Goal: Task Accomplishment & Management: Manage account settings

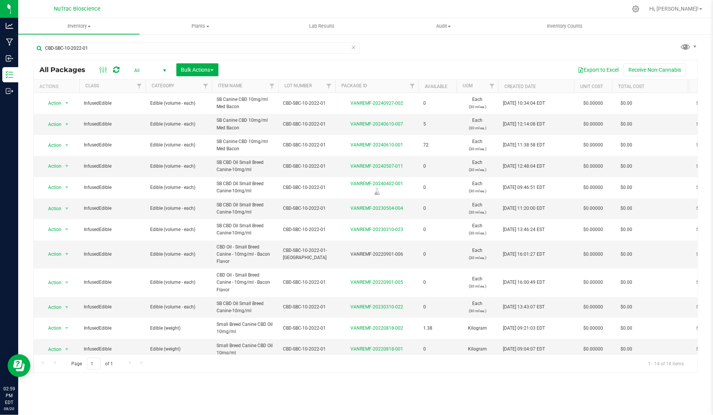
click at [351, 47] on icon at bounding box center [353, 46] width 5 height 9
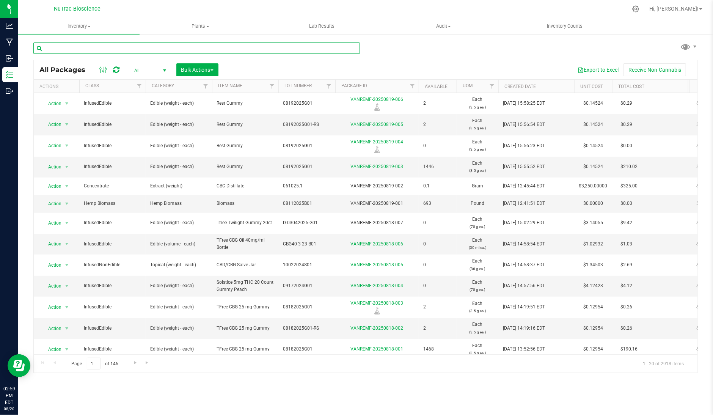
click at [340, 46] on input "text" at bounding box center [196, 47] width 326 height 11
paste input "FS-CBD-DIST-B03.1"
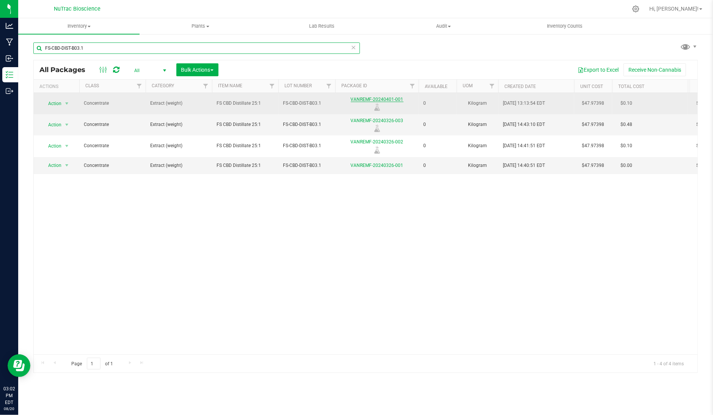
type input "FS-CBD-DIST-B03.1"
click at [393, 101] on link "VANREMF-20240401-001" at bounding box center [377, 99] width 53 height 5
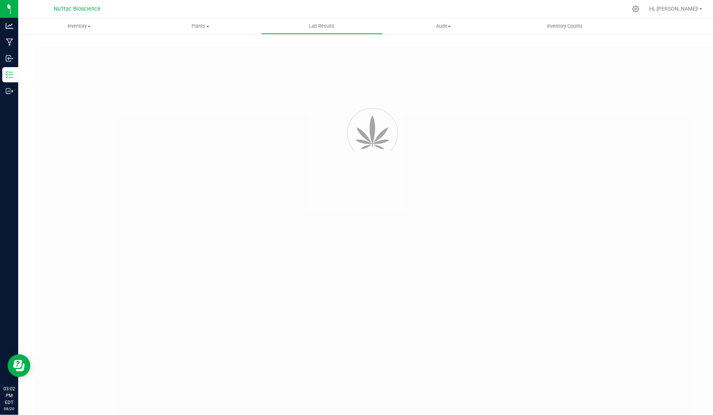
type input "VANREMF-20240326-003"
type input "SA-240401-37516"
type input "VANREMF-20240326-003"
type input "04/08/2024 4:00 AM"
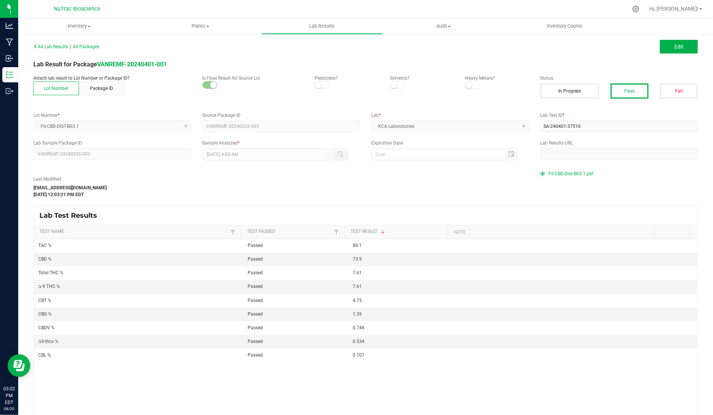
click at [564, 172] on span "FS-CBD-Dist-B03.1.pdf" at bounding box center [571, 173] width 45 height 11
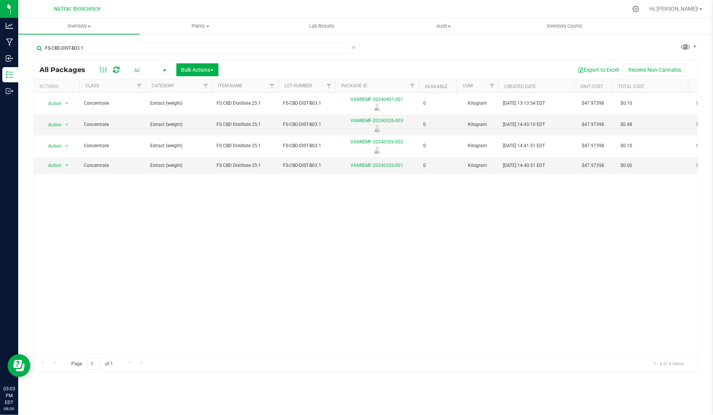
click at [353, 44] on icon at bounding box center [353, 46] width 5 height 9
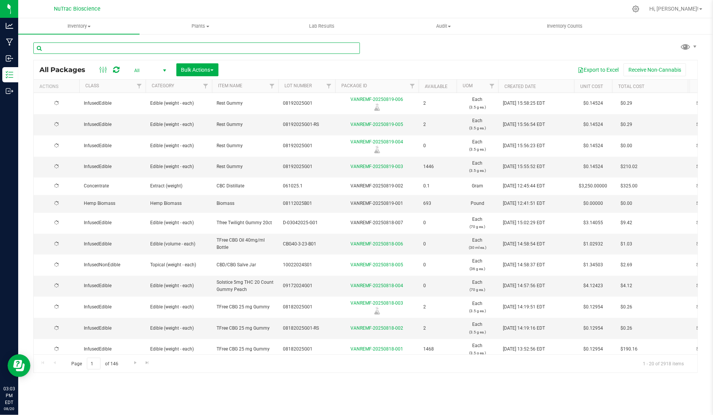
click at [347, 45] on input "text" at bounding box center [196, 47] width 326 height 11
paste input "CBD-SBC-10-2022-01"
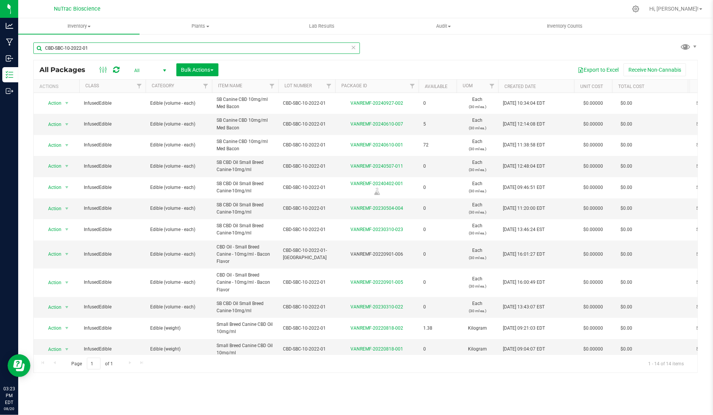
type input "CBD-SBC-10-2022-01"
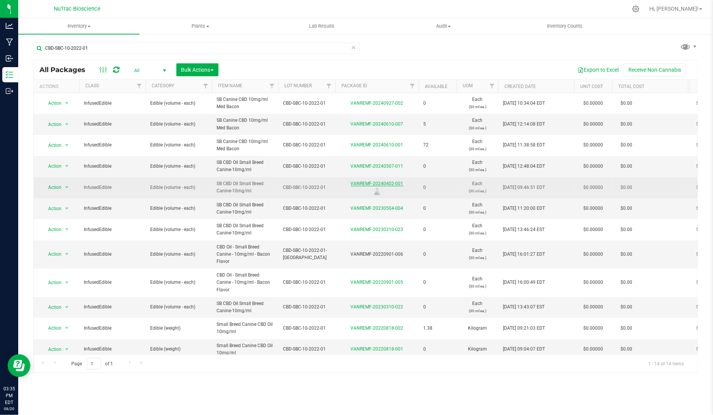
click at [359, 181] on link "VANREMF-20240402-001" at bounding box center [377, 183] width 53 height 5
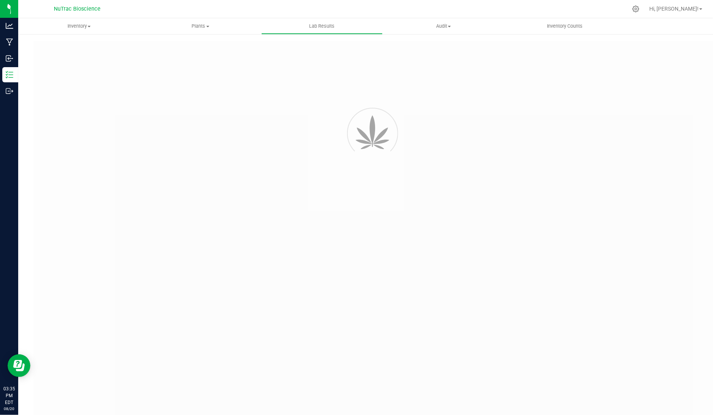
type input "VANREMF-20220726-005"
type input "SAM-2022-1673"
type input "08/02/2022 4:00 AM"
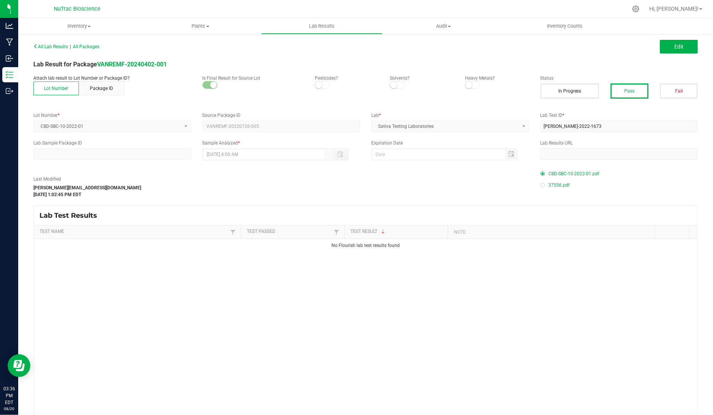
click at [551, 185] on span "37556.pdf" at bounding box center [559, 184] width 21 height 11
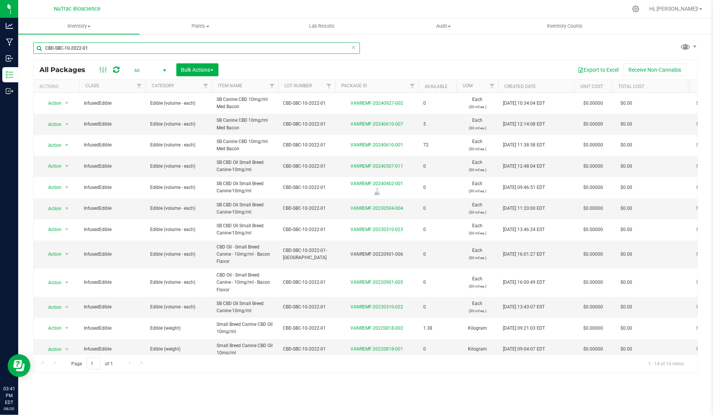
drag, startPoint x: 175, startPoint y: 45, endPoint x: 21, endPoint y: 50, distance: 154.0
click at [21, 50] on div "CBD-SBC-10-2022-01 All Packages All Active Only Lab Samples Locked All Bulk Act…" at bounding box center [365, 148] width 694 height 231
paste input "ISO-CBD-G-B01"
type input "ISO-CBD-G-B01"
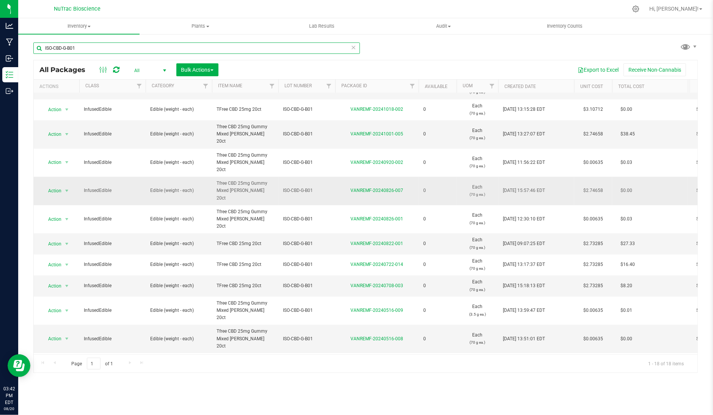
scroll to position [126, 0]
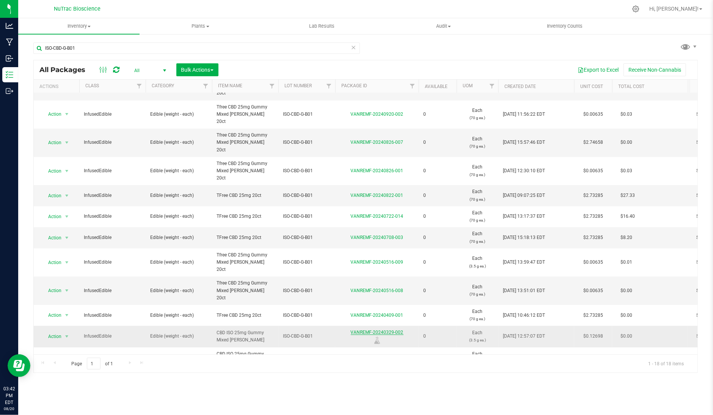
click at [398, 329] on link "VANREMF-20240329-002" at bounding box center [377, 331] width 53 height 5
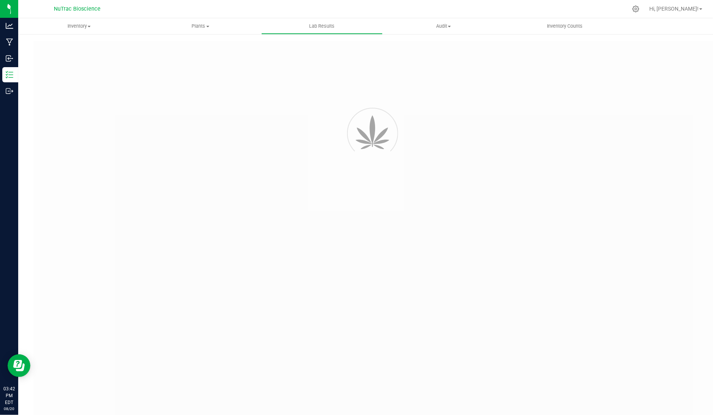
type input "VANREMF-20240329-002"
type input "SAM-2024-3842"
type input "VANREMF-20240329-002"
type input "04/09/2024 8:43 AM"
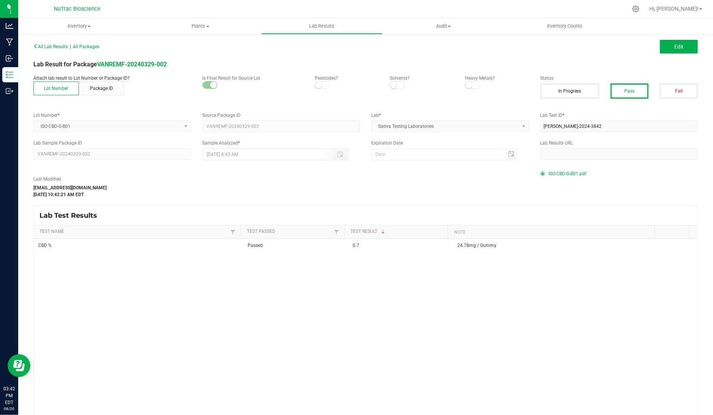
click at [566, 171] on span "ISO-CBD-G-B01.pdf" at bounding box center [568, 173] width 38 height 11
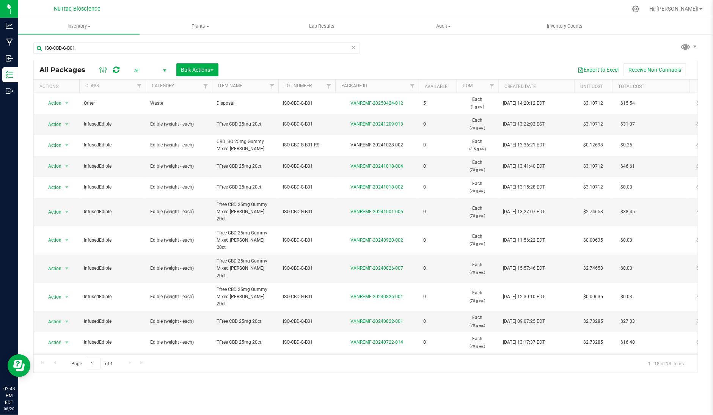
click at [352, 50] on icon at bounding box center [353, 46] width 5 height 9
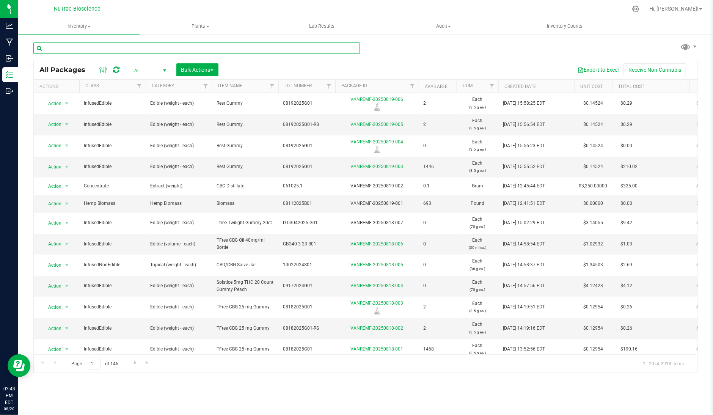
click at [327, 44] on input "text" at bounding box center [196, 47] width 326 height 11
paste input "JPF-LO1-B01-D"
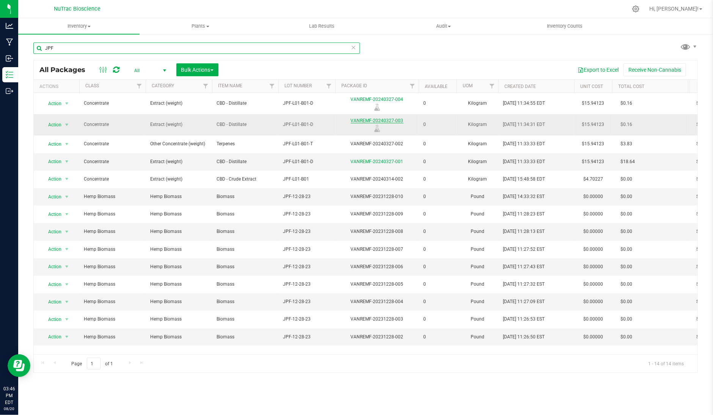
type input "JPF"
click at [392, 121] on link "VANREMF-20240327-003" at bounding box center [377, 120] width 53 height 5
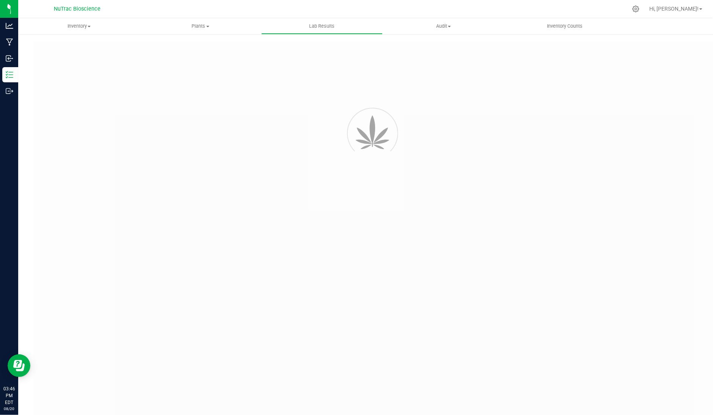
type input "VANREMF-20240327-003"
type input "SA-240327-37197"
type input "VANREMF-20240327-003"
type input "04/08/2024 4:00 AM"
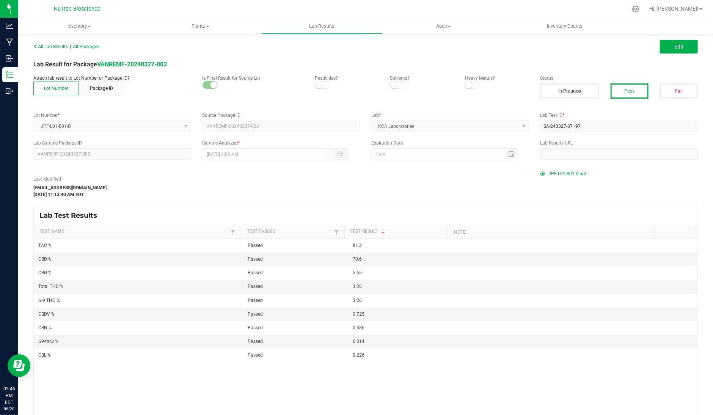
click at [572, 176] on span "JPF-L01-B01-D.pdf" at bounding box center [568, 173] width 38 height 11
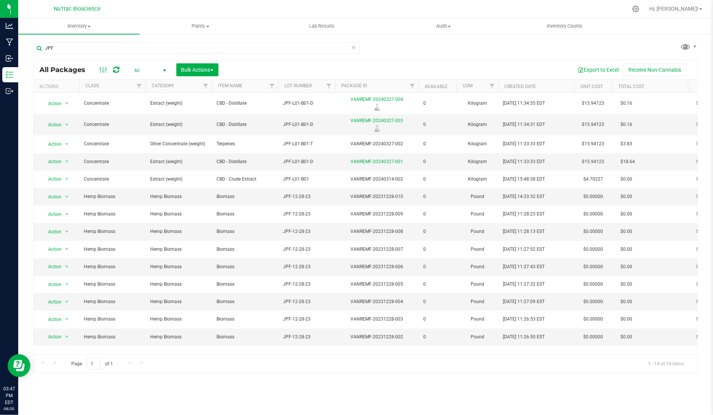
click at [353, 46] on icon at bounding box center [353, 46] width 5 height 9
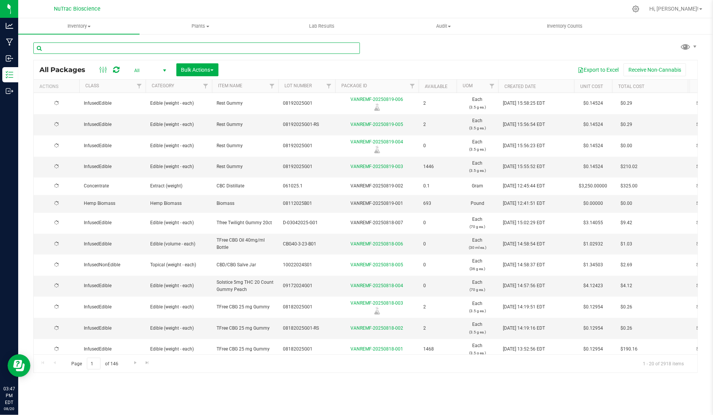
click at [336, 48] on input "text" at bounding box center [196, 47] width 326 height 11
paste input "FS-CBD-Dist-B03"
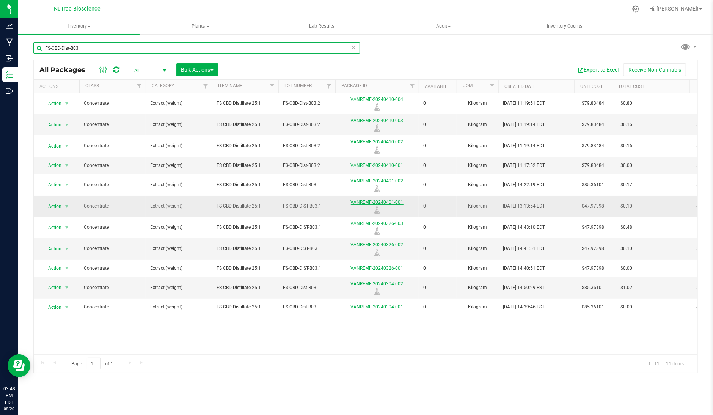
type input "FS-CBD-Dist-B03"
click at [386, 200] on link "VANREMF-20240401-001" at bounding box center [377, 201] width 53 height 5
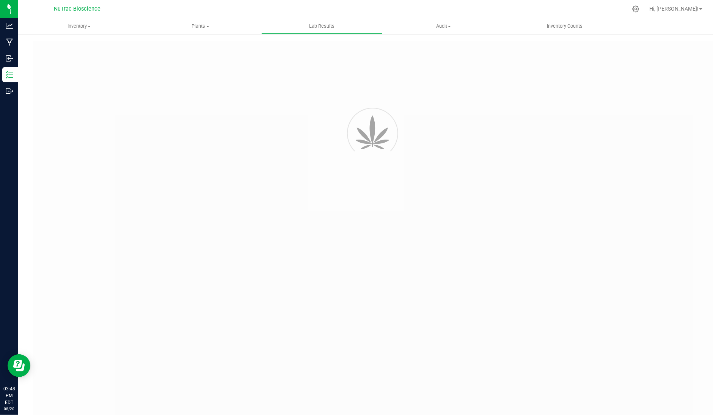
type input "VANREMF-20240326-003"
type input "SA-240401-37516"
type input "VANREMF-20240326-003"
type input "04/08/2024 4:00 AM"
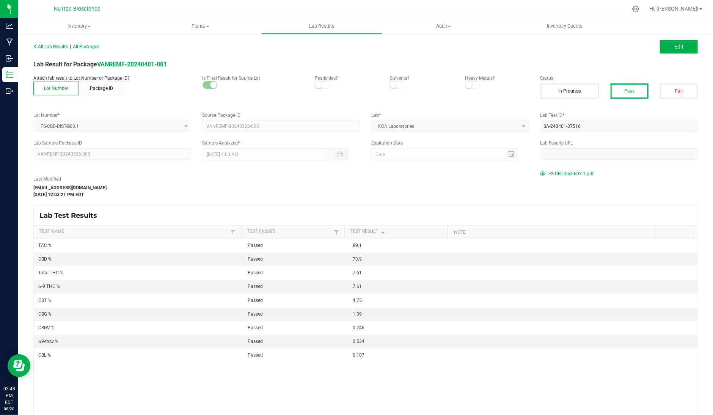
click at [577, 173] on span "FS-CBD-Dist-B03.1.pdf" at bounding box center [571, 173] width 45 height 11
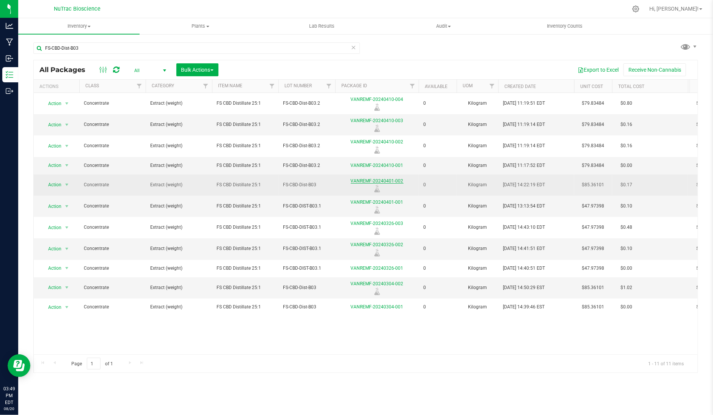
click at [386, 180] on link "VANREMF-20240401-002" at bounding box center [377, 180] width 53 height 5
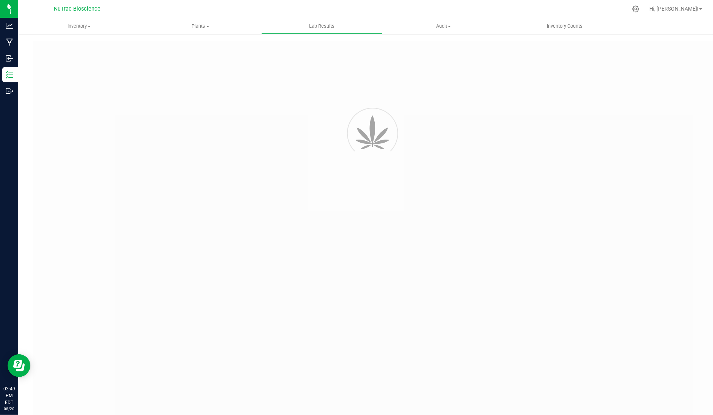
type input "VANREMF-20240401-002"
type input "SA-240401-37518"
type input "VANREMF-20240401-002"
type input "04/05/2024 4:00 AM"
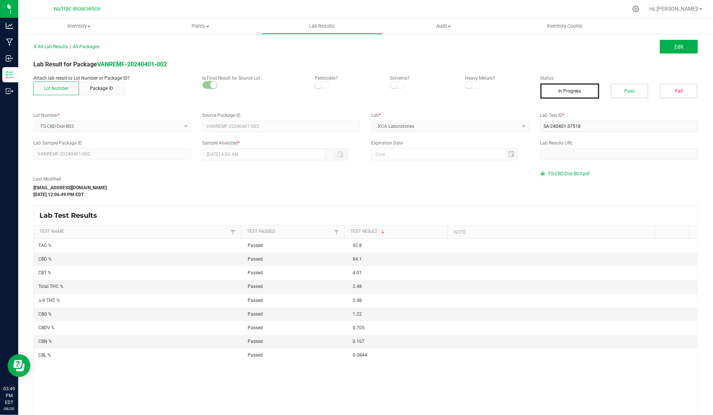
click at [572, 172] on span "FS-CBD-Dist-B03.pdf" at bounding box center [569, 173] width 41 height 11
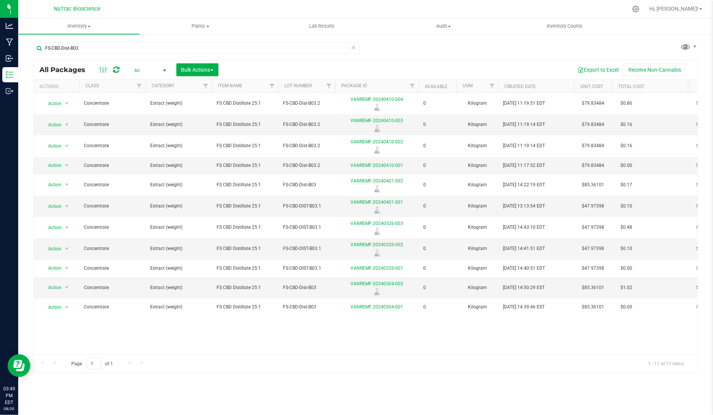
click at [355, 47] on icon at bounding box center [353, 46] width 5 height 9
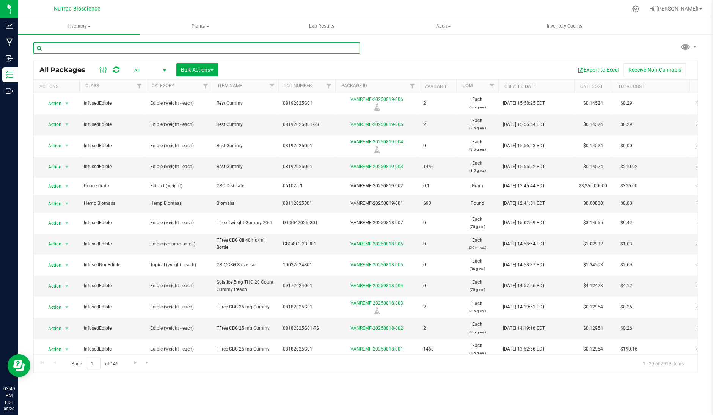
click at [342, 48] on input "text" at bounding box center [196, 47] width 326 height 11
paste input "TR-L1-B01"
type input "TR-L1-B01"
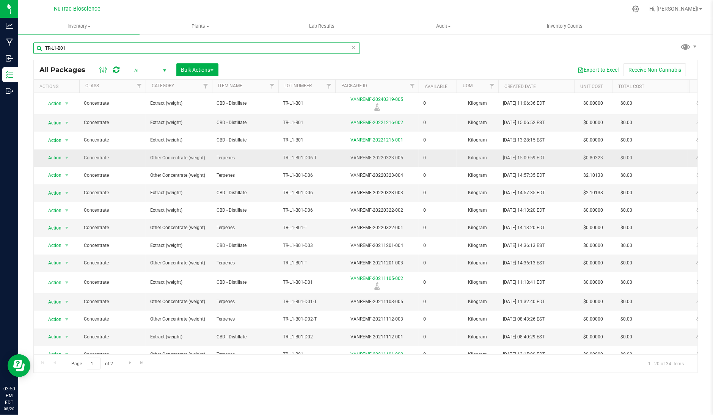
scroll to position [0, 0]
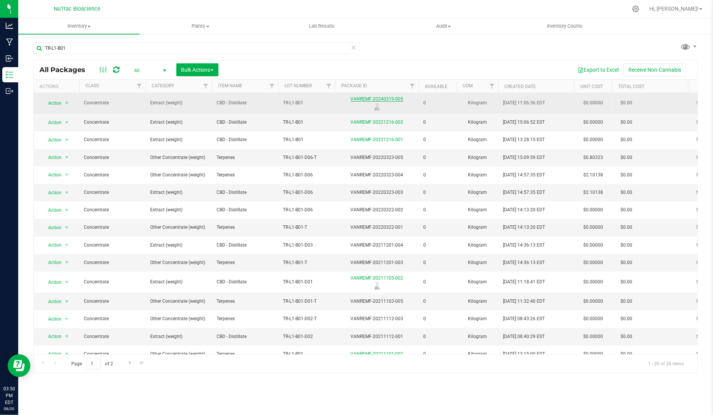
click at [394, 100] on link "VANREMF-20240319-005" at bounding box center [377, 98] width 53 height 5
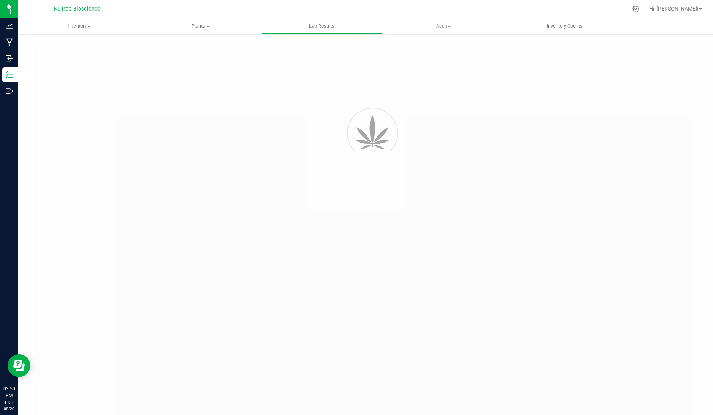
type input "VANREMF-20240319-005"
type input "36845"
type input "VANREMF-20240319-005"
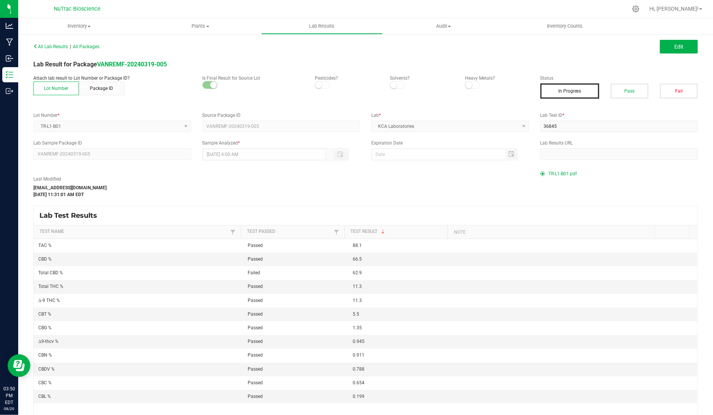
click at [563, 173] on span "TR-L1-B01.pdf" at bounding box center [563, 173] width 28 height 11
click at [663, 43] on button "Edit" at bounding box center [679, 47] width 38 height 14
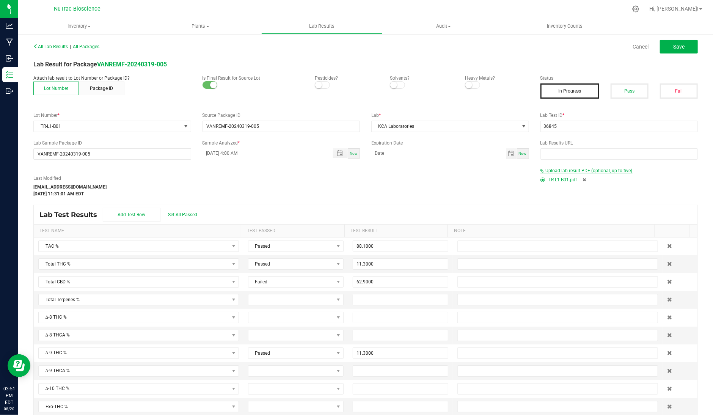
click at [547, 171] on span "Upload lab result PDF (optional, up to five)" at bounding box center [588, 170] width 87 height 5
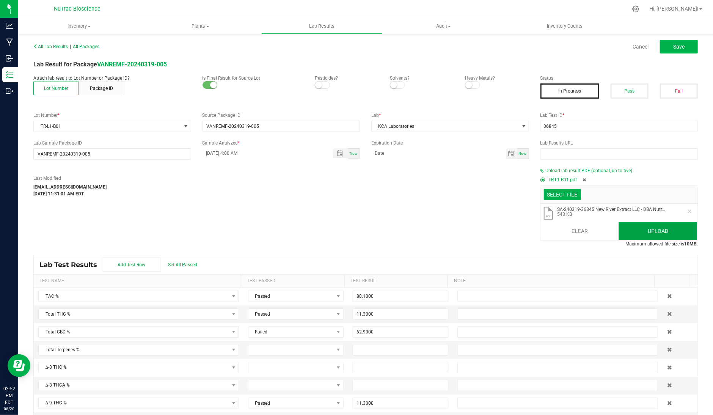
click at [657, 232] on button "Upload" at bounding box center [657, 231] width 78 height 18
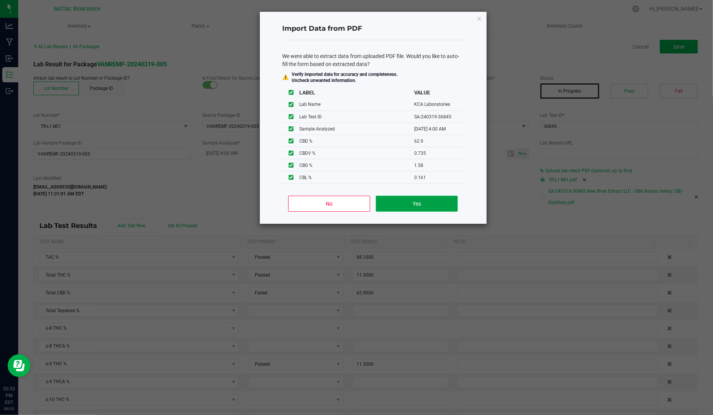
click at [447, 207] on button "Yes" at bounding box center [416, 204] width 81 height 16
type input "03/26/2024 4:00 AM"
type input "62.9000"
type input "0.7350"
type input "1.5800"
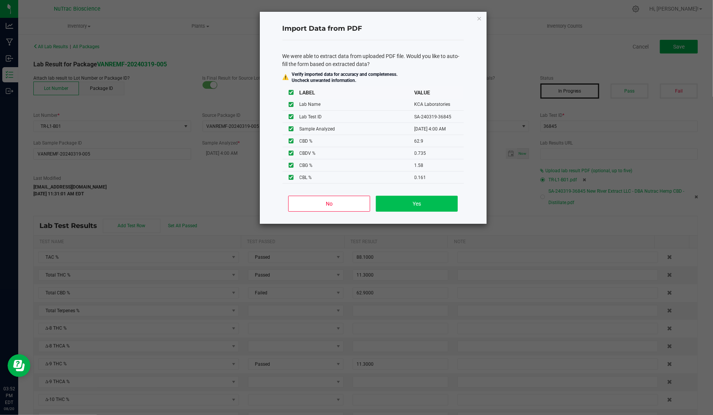
type input "0.1610"
type input "0.9880"
type input "5.6700"
type input "0.7040"
type input "85.8000"
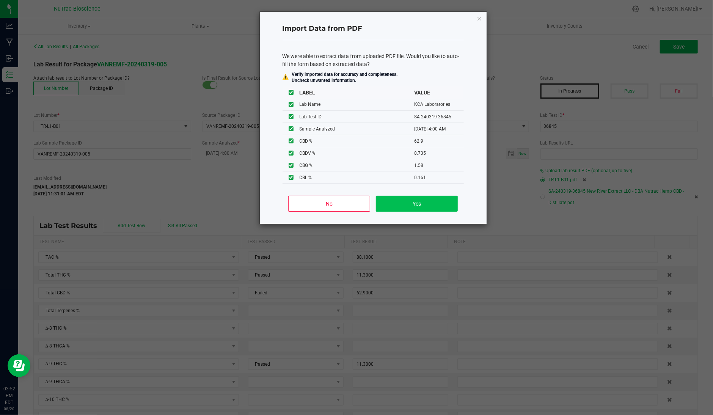
type input "13.1000"
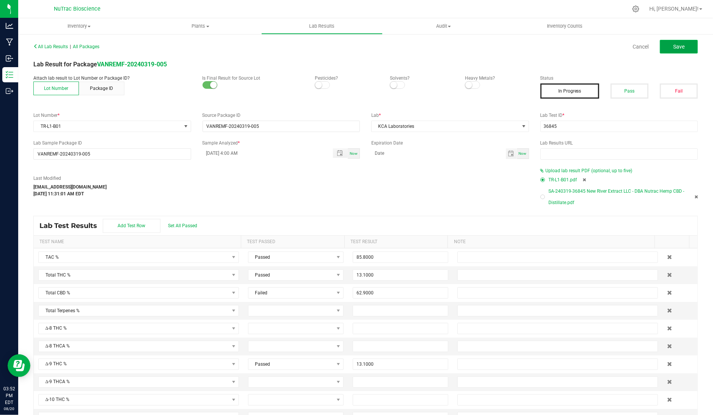
click at [680, 50] on button "Save" at bounding box center [679, 47] width 38 height 14
type input "13.1000"
type input "0.6540"
type input "62.9000"
type input "0.7350"
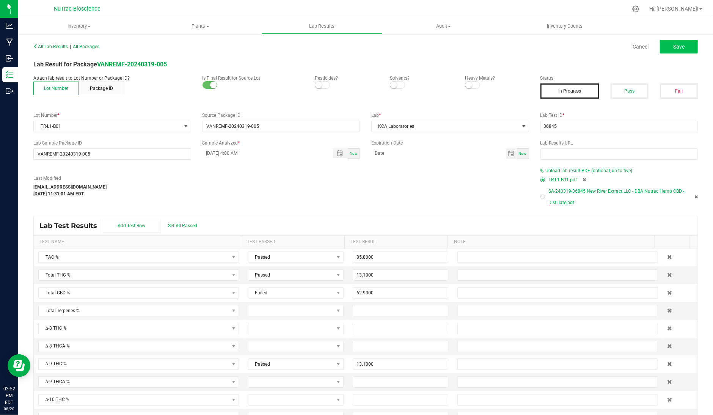
type input "1.5800"
type input "0.1610"
type input "0.9880"
type input "5.6700"
type input "0.7040"
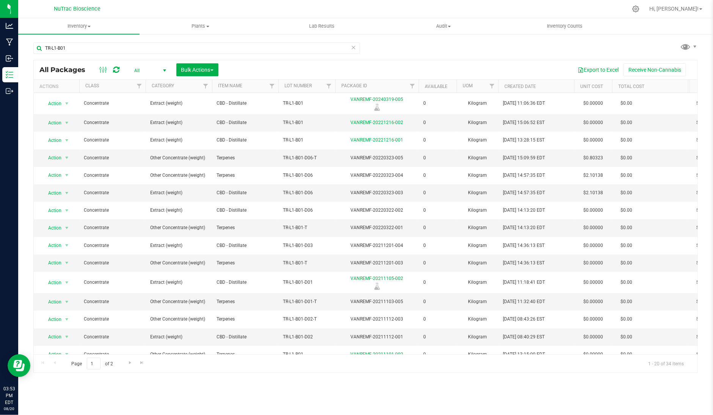
click at [354, 47] on icon at bounding box center [353, 46] width 5 height 9
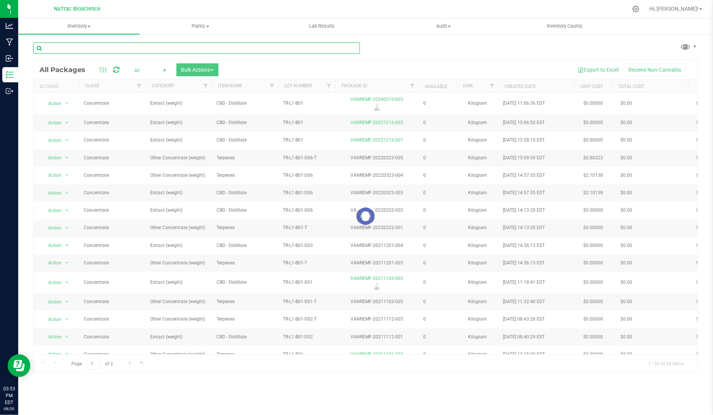
click at [331, 49] on input "text" at bounding box center [196, 47] width 326 height 11
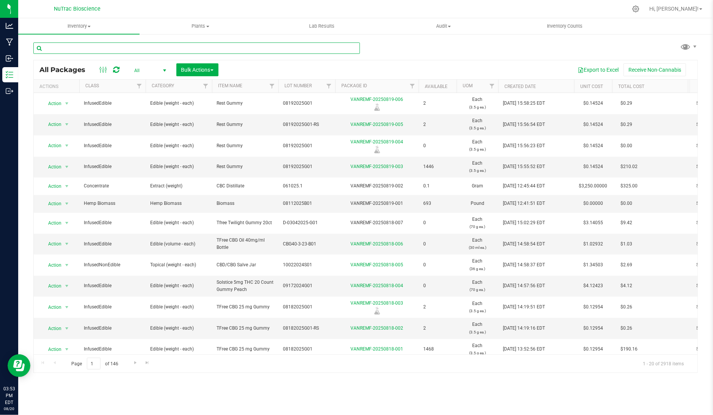
paste input "FS-CBD-G-B05"
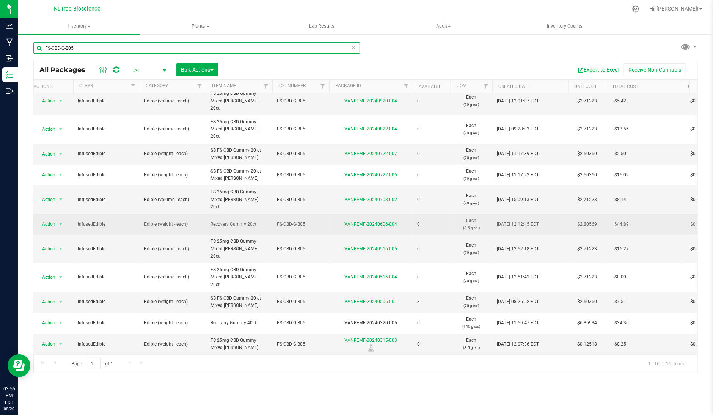
scroll to position [0, 7]
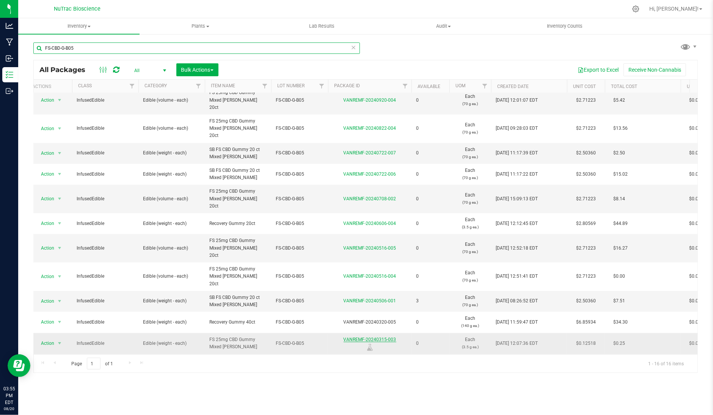
type input "FS-CBD-G-B05"
click at [386, 337] on link "VANREMF-20240315-003" at bounding box center [369, 339] width 53 height 5
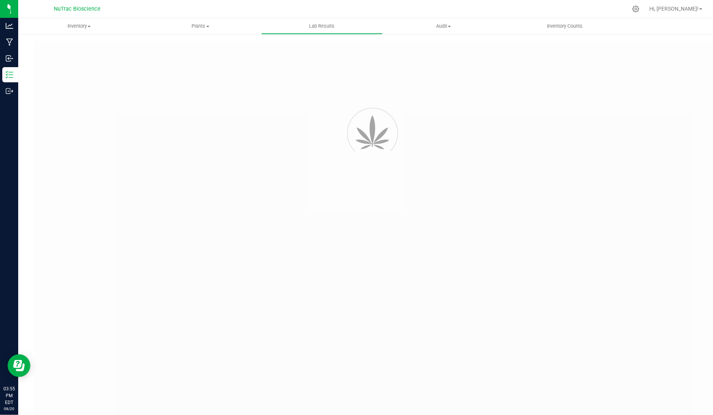
type input "VANREMF-20230628-001"
type input "[PERSON_NAME]-2023-3396"
type input "VANREMF-20230628-001"
type input "[DATE] 4:00 AM"
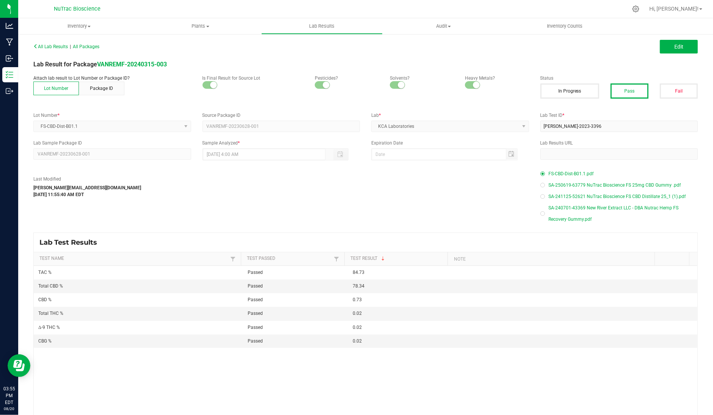
click at [561, 172] on span "FS-CBD-Dist-B01.1.pdf" at bounding box center [571, 173] width 45 height 11
click at [561, 184] on span "SA-250619-63779 NuTrac Bioscience FS 25mg CBD Gummy .pdf" at bounding box center [615, 184] width 132 height 11
click at [664, 196] on span "SA-241125-52621 NuTrac Bioscience FS CBD Distillate 25_1 (1).pdf" at bounding box center [617, 196] width 137 height 11
click at [600, 207] on span "SA-240701-43369 New River Extract LLC - DBA Nutrac Hemp FS Recovery Gummy.pdf" at bounding box center [623, 213] width 149 height 23
click at [667, 42] on button "Edit" at bounding box center [679, 47] width 38 height 14
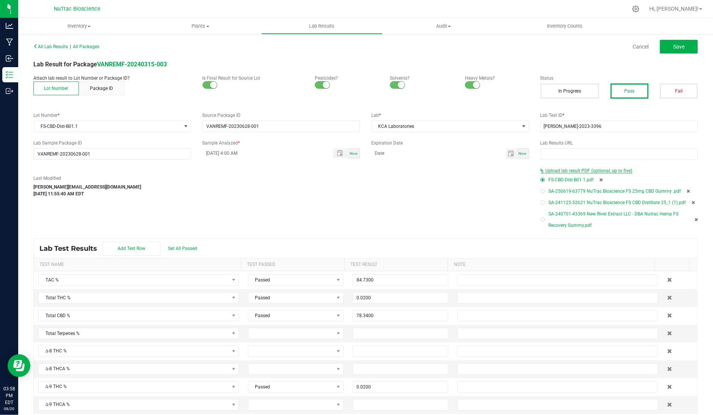
click at [567, 171] on span "Upload lab result PDF (optional, up to five)" at bounding box center [588, 170] width 87 height 5
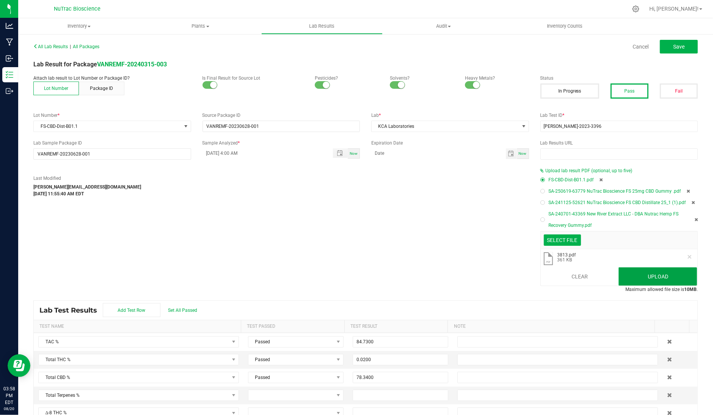
click at [673, 279] on button "Upload" at bounding box center [657, 276] width 78 height 18
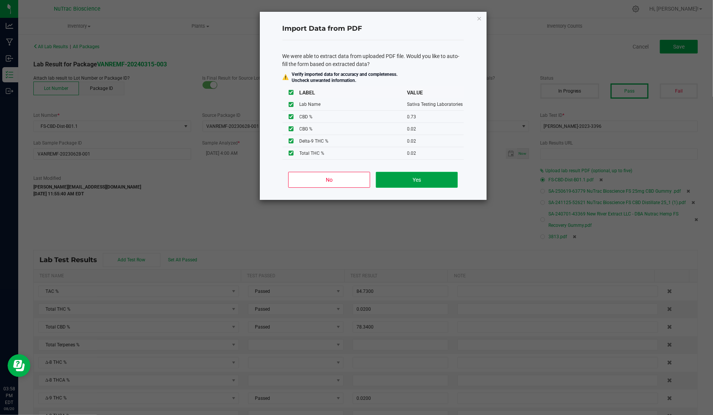
click at [420, 177] on button "Yes" at bounding box center [416, 180] width 81 height 16
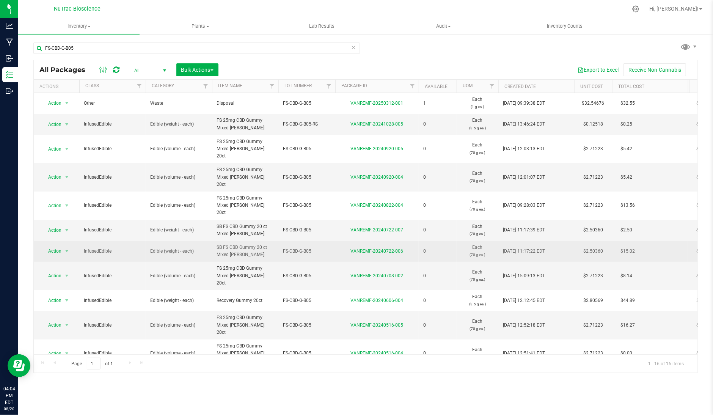
scroll to position [84, 0]
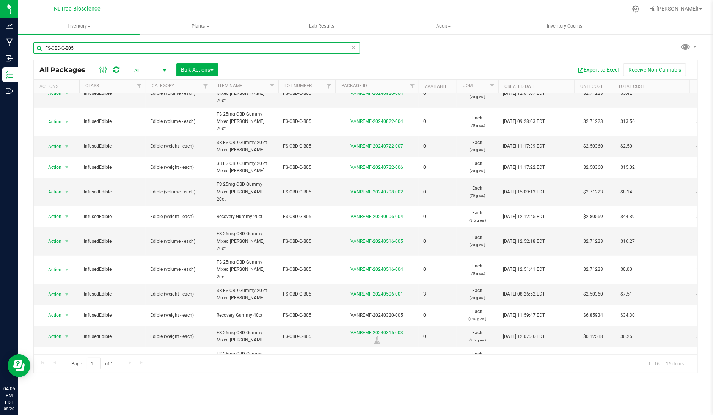
drag, startPoint x: 99, startPoint y: 45, endPoint x: 27, endPoint y: 43, distance: 72.4
click at [27, 43] on div "FS-CBD-G-B05 All Packages All Active Only Lab Samples Locked All Bulk Actions A…" at bounding box center [365, 148] width 694 height 231
paste input "C160P/05.12.23.1"
type input "C160P/05.12.23.1"
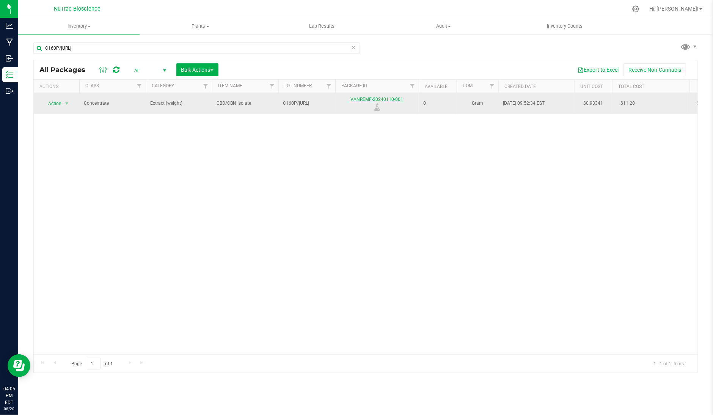
click at [390, 99] on link "VANREMF-20240110-001" at bounding box center [377, 99] width 53 height 5
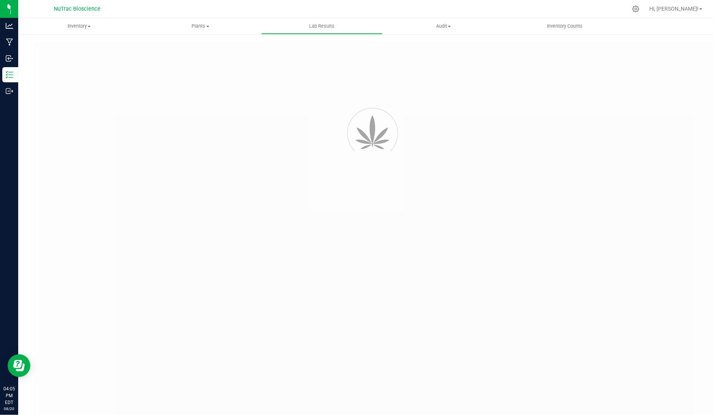
type input "VANREMF-20240110-001"
type input "SAM-2024-3711"
type input "VANREMF-20240110-001"
type input "02/02/2024 11:18 AM"
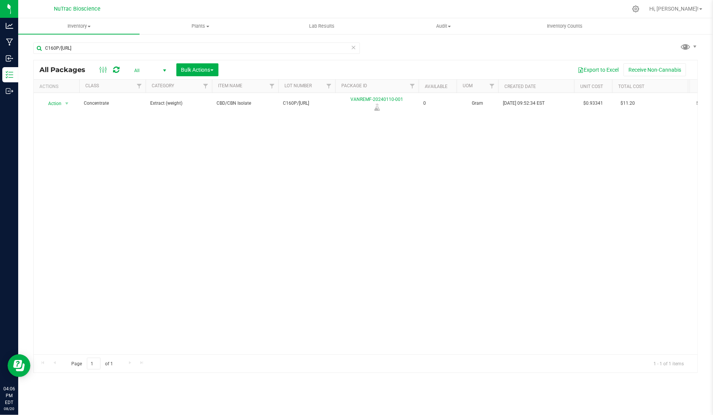
click at [351, 49] on icon at bounding box center [353, 46] width 5 height 9
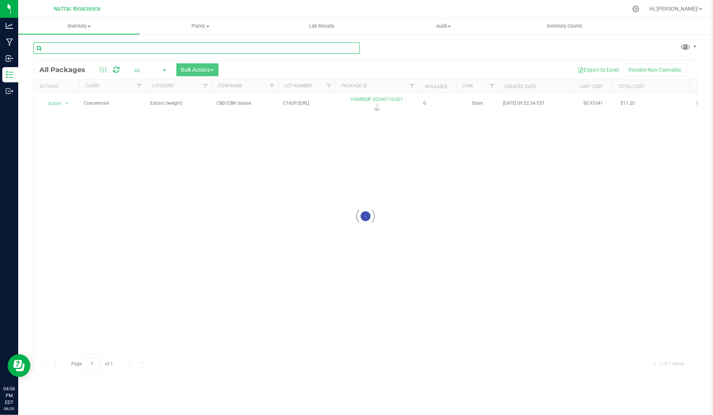
click at [351, 49] on input "text" at bounding box center [196, 47] width 326 height 11
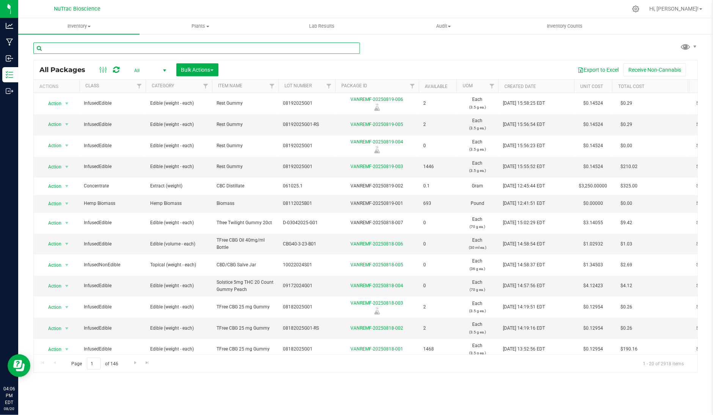
paste input "CBD-CBN-G-B05"
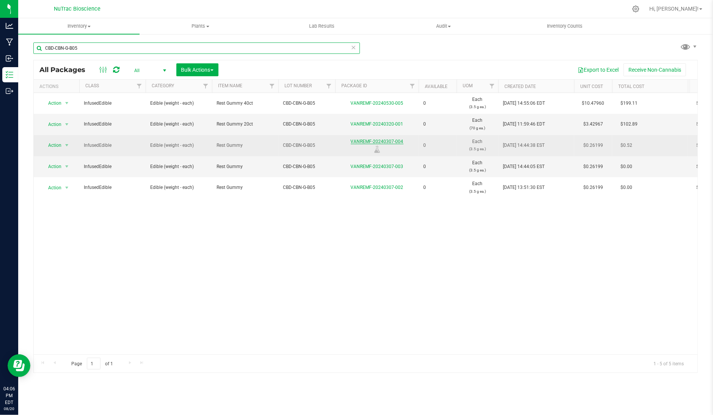
type input "CBD-CBN-G-B05"
click at [377, 141] on link "VANREMF-20240307-004" at bounding box center [377, 141] width 53 height 5
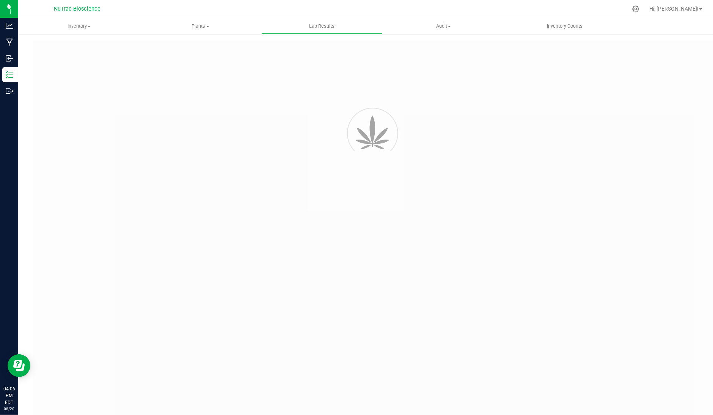
type input "VANREMF-20240307-004"
type input "SAM-2024-3768"
type input "VANREMF-20240307-004"
type input "03/16/2024 4:00 AM"
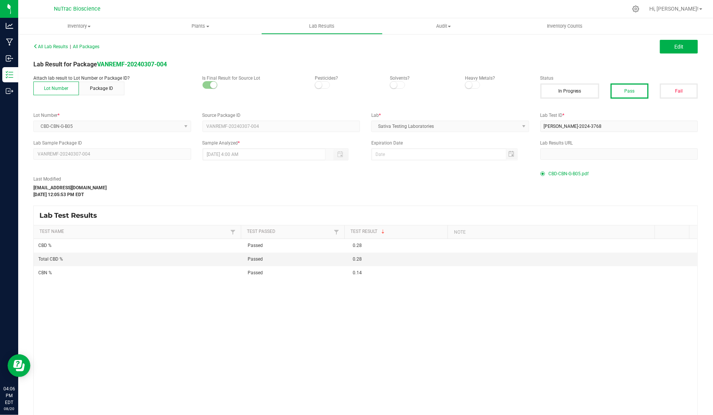
click at [556, 172] on span "CBD-CBN-G-B05.pdf" at bounding box center [569, 173] width 40 height 11
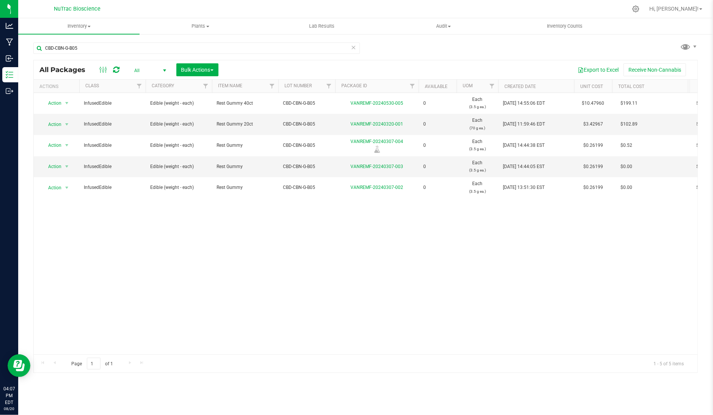
click at [356, 47] on icon at bounding box center [353, 46] width 5 height 9
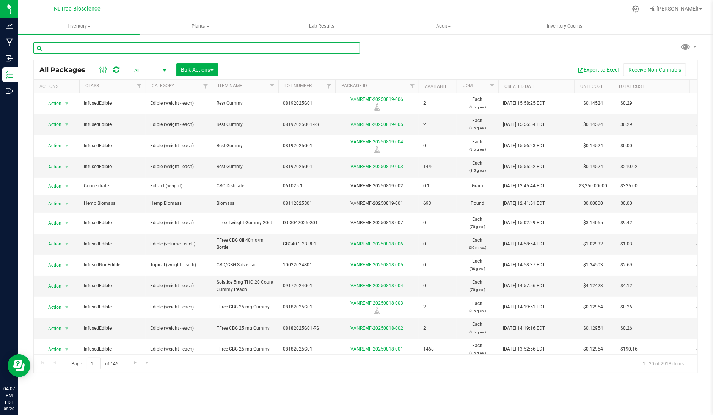
click at [353, 47] on input "text" at bounding box center [196, 47] width 326 height 11
paste input "TR-L1-B01"
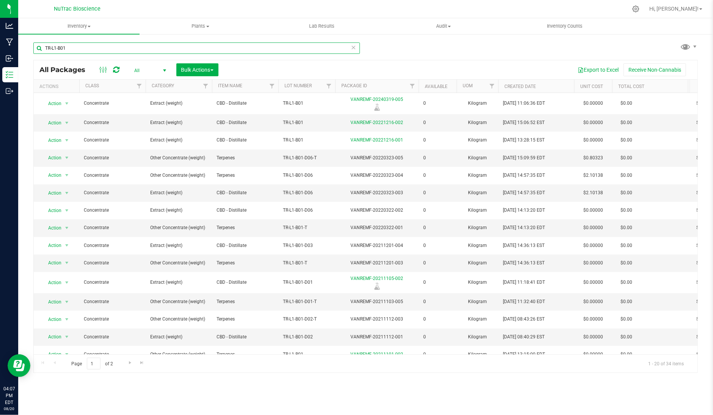
type input "TR-L1-B01"
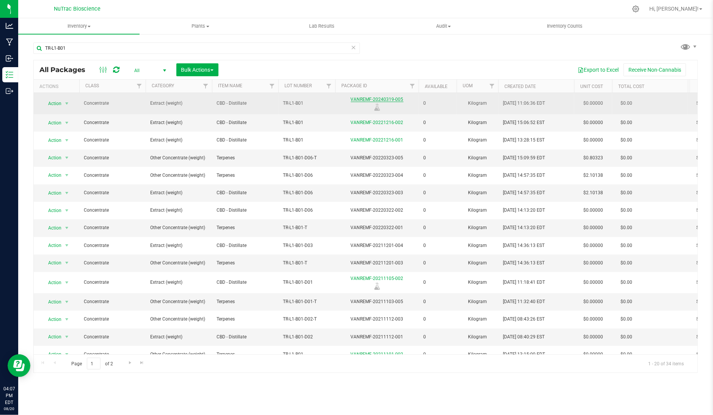
click at [357, 97] on link "VANREMF-20240319-005" at bounding box center [377, 99] width 53 height 5
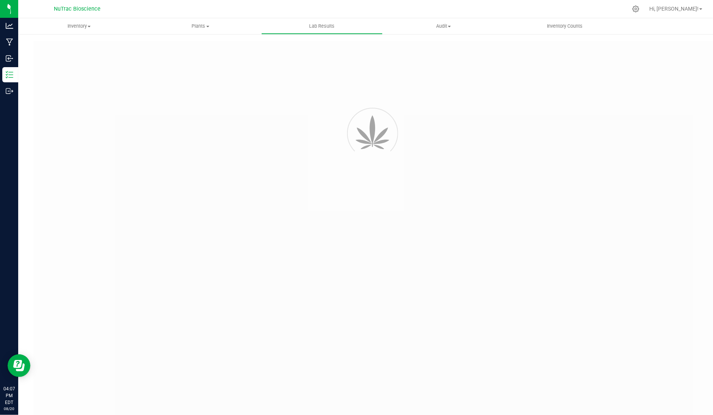
type input "VANREMF-20240319-005"
type input "36845"
type input "VANREMF-20240319-005"
type input "03/26/2024 4:00 AM"
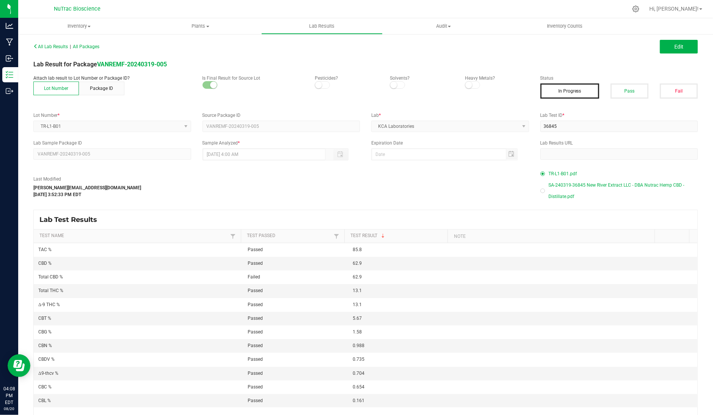
click at [567, 186] on span "SA-240319-36845 New River Extract LLC - DBA Nutrac Hemp CBD - Distillate.pdf" at bounding box center [623, 190] width 149 height 23
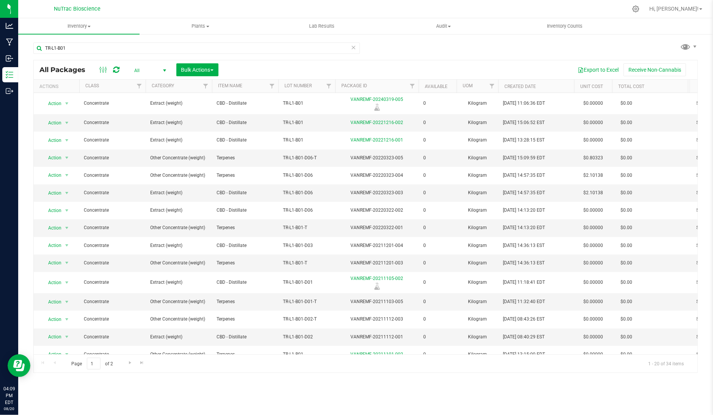
click at [352, 45] on icon at bounding box center [353, 46] width 5 height 9
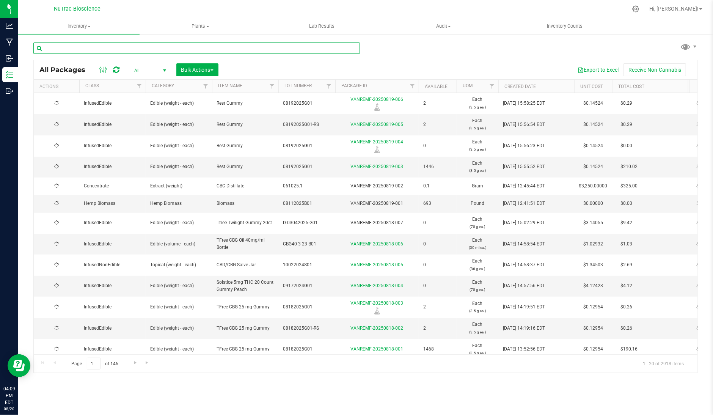
click at [344, 48] on input "text" at bounding box center [196, 47] width 326 height 11
paste input "PG52-CBG-G-B02"
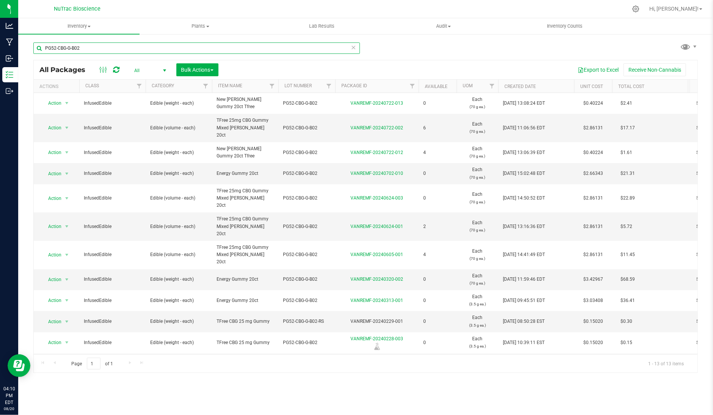
type input "PG52-CBG-G-B02"
click at [646, 381] on div "Inventory All packages All inventory Waste log Create inventory Plants All plan…" at bounding box center [365, 216] width 694 height 396
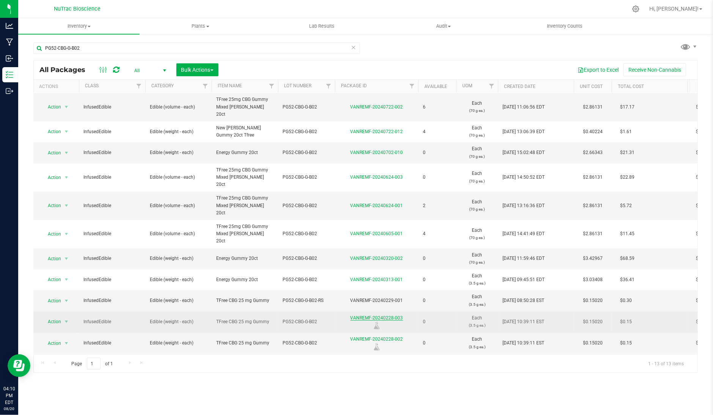
click at [361, 315] on link "VANREMF-20240228-003" at bounding box center [376, 317] width 53 height 5
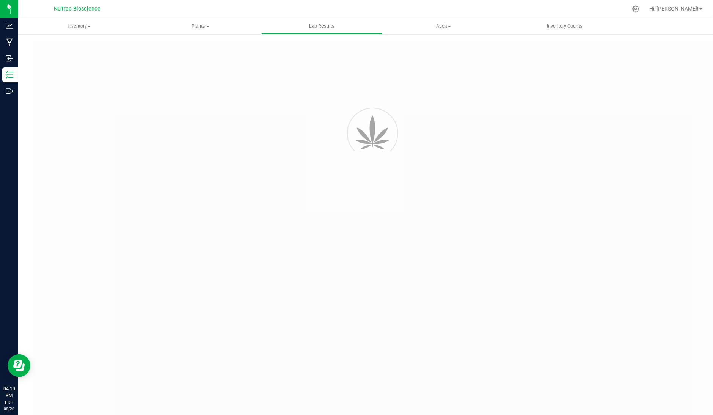
type input "VANREMF-20240228-002"
type input "SAM-2024-3753"
type input "VANREMF-20240228-002"
type input "03/05/2024 3:00 AM"
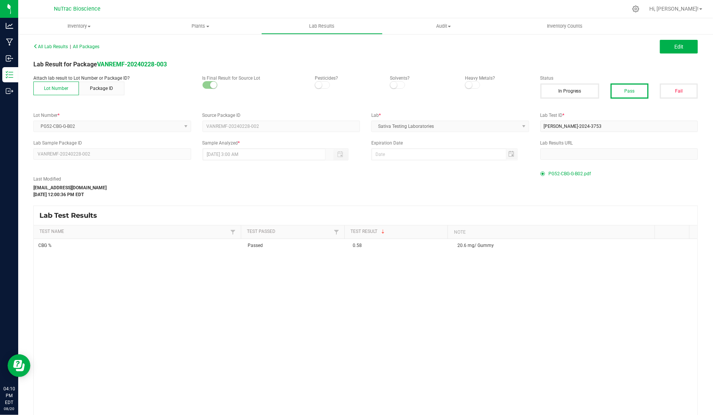
click at [562, 174] on span "PG52-CBG-G-B02.pdf" at bounding box center [570, 173] width 42 height 11
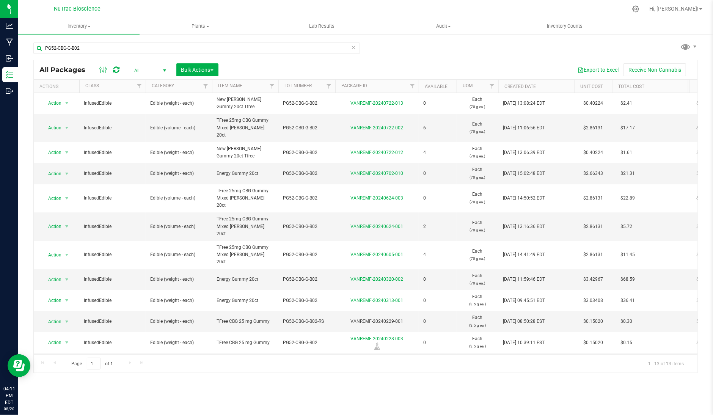
click at [365, 357] on link "VANREMF-20240228-002" at bounding box center [377, 359] width 53 height 5
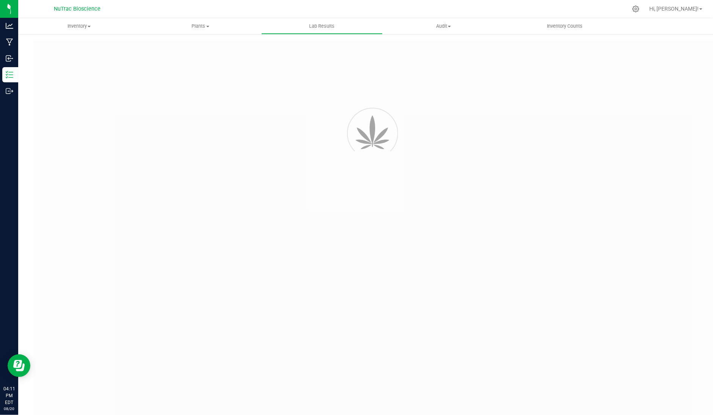
type input "VANREMF-20240228-002"
type input "SAM-2024-3753"
type input "VANREMF-20240228-002"
type input "03/05/2024 3:00 AM"
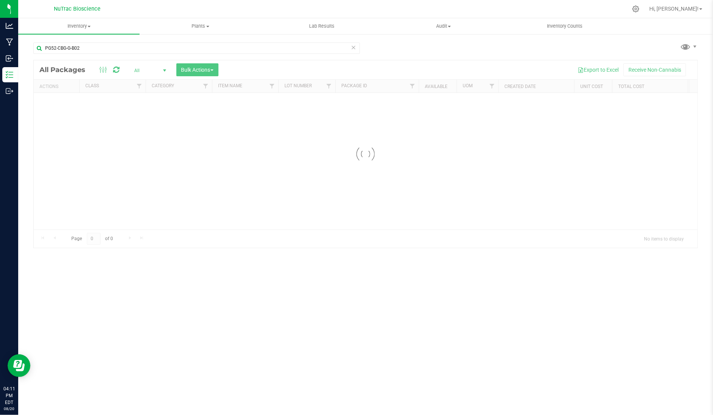
click at [276, 237] on div at bounding box center [365, 153] width 663 height 187
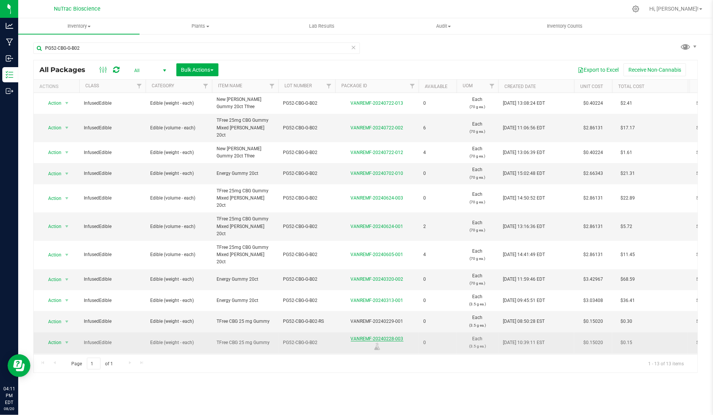
click at [374, 336] on link "VANREMF-20240228-003" at bounding box center [377, 338] width 53 height 5
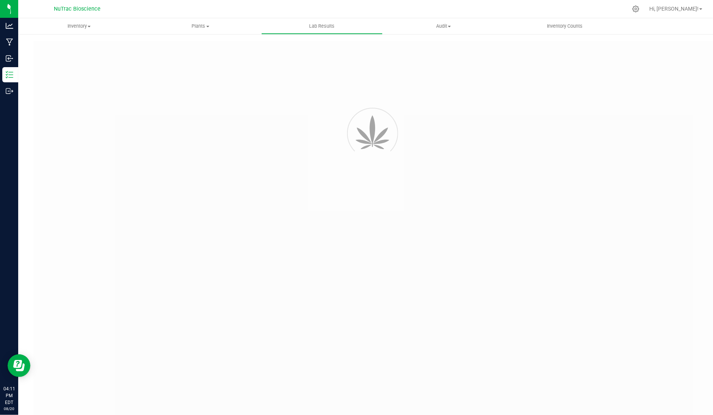
type input "VANREMF-20240228-002"
type input "SAM-2024-3753"
type input "VANREMF-20240228-002"
type input "03/05/2024 3:00 AM"
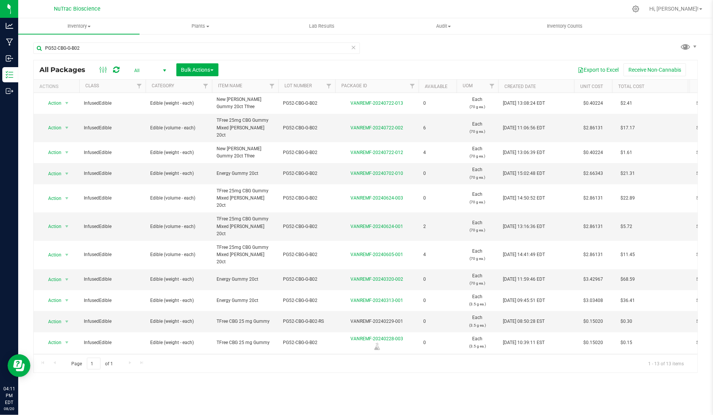
click at [353, 47] on icon at bounding box center [353, 46] width 5 height 9
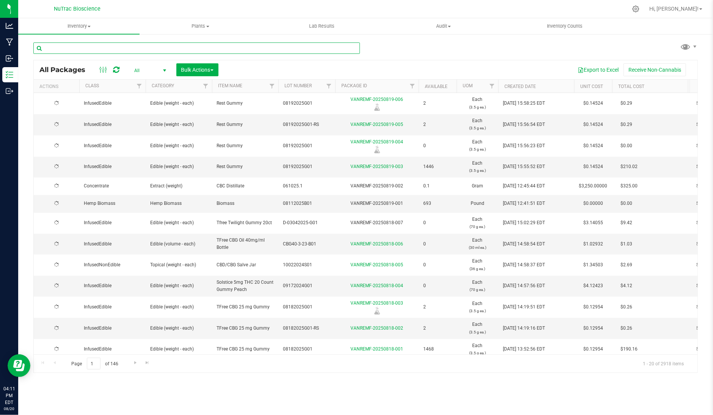
click at [340, 48] on input "text" at bounding box center [196, 47] width 326 height 11
paste input "FS-CBD-G-B04"
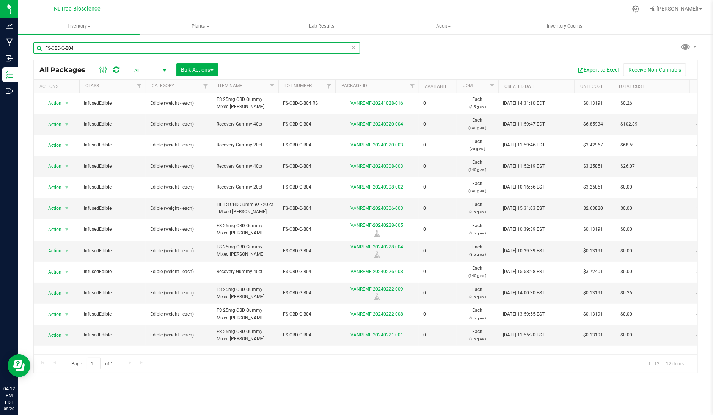
type input "FS-CBD-G-B04"
click at [615, 42] on div "FS-CBD-G-B04 All Packages All Active Only Lab Samples Locked All Bulk Actions A…" at bounding box center [365, 203] width 664 height 337
click at [398, 289] on link "VANREMF-20240222-009" at bounding box center [377, 288] width 53 height 5
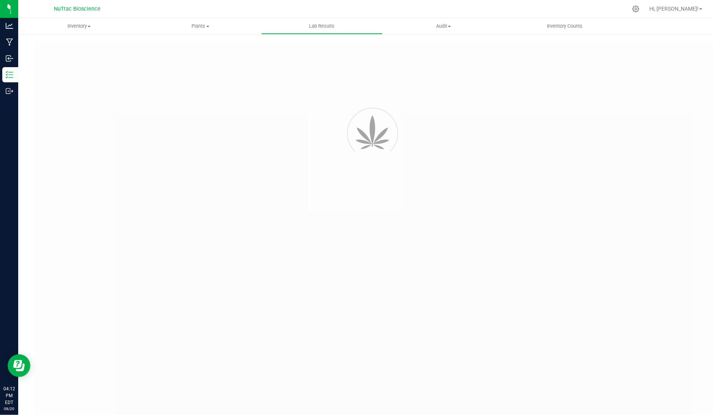
type input "VANREMF-20240222-009"
type input "SAM-2024-3747"
type input "VANREMF-20240222-009"
type input "03/13/2024 11:24 AM"
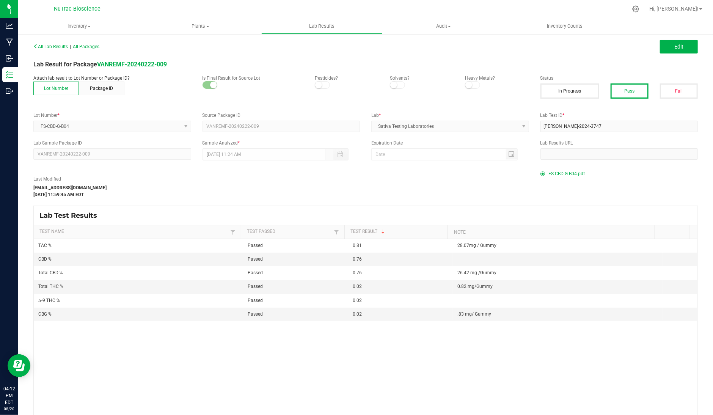
click at [561, 175] on span "FS-CBD-G-B04.pdf" at bounding box center [567, 173] width 36 height 11
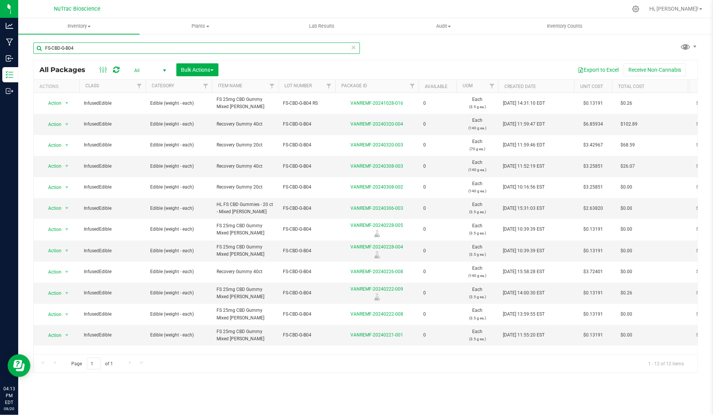
click at [356, 49] on input "FS-CBD-G-B04" at bounding box center [196, 47] width 326 height 11
drag, startPoint x: 356, startPoint y: 49, endPoint x: 27, endPoint y: 55, distance: 329.1
click at [27, 55] on div "FS-CBD-G-B04 All Packages All Active Only Lab Samples Locked All Bulk Actions A…" at bounding box center [365, 148] width 694 height 231
paste input "Dist-B01.1"
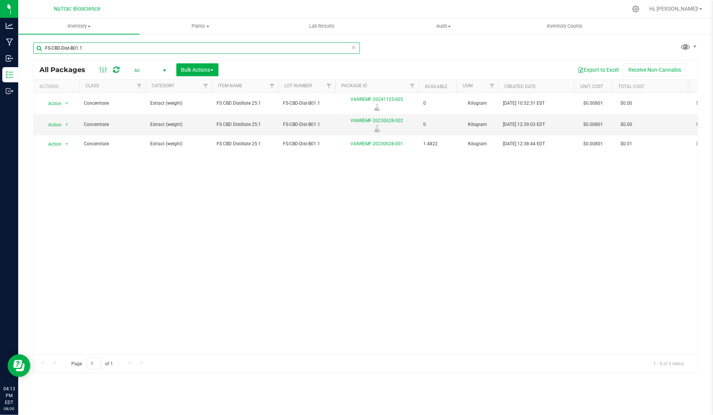
type input "FS-CBD-Dist-B01.1"
click at [352, 47] on icon at bounding box center [353, 46] width 5 height 9
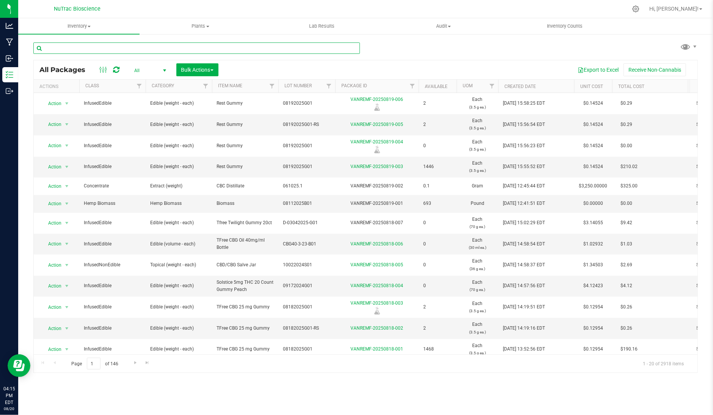
click at [352, 47] on input "text" at bounding box center [196, 47] width 326 height 11
paste input "FS-CBD-G-B04"
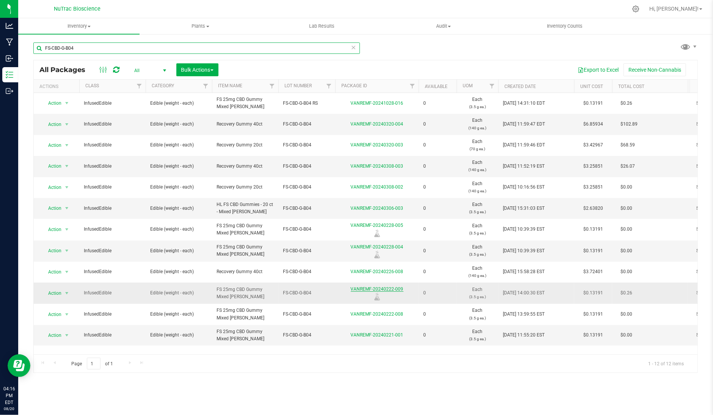
type input "FS-CBD-G-B04"
click at [360, 291] on link "VANREMF-20240222-009" at bounding box center [377, 288] width 53 height 5
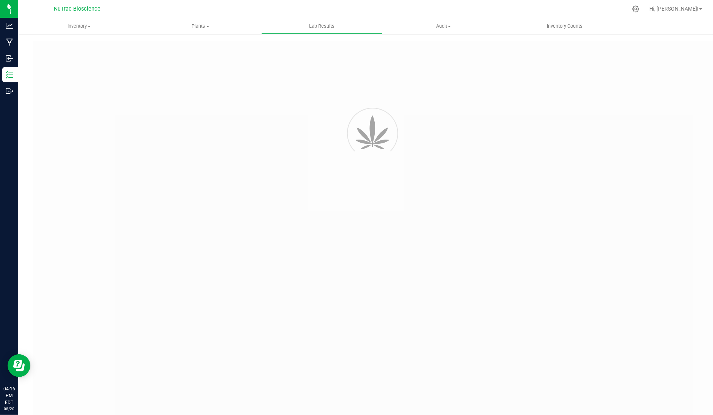
type input "VANREMF-20240222-009"
type input "SAM-2024-3747"
type input "VANREMF-20240222-009"
type input "03/13/2024 11:24 AM"
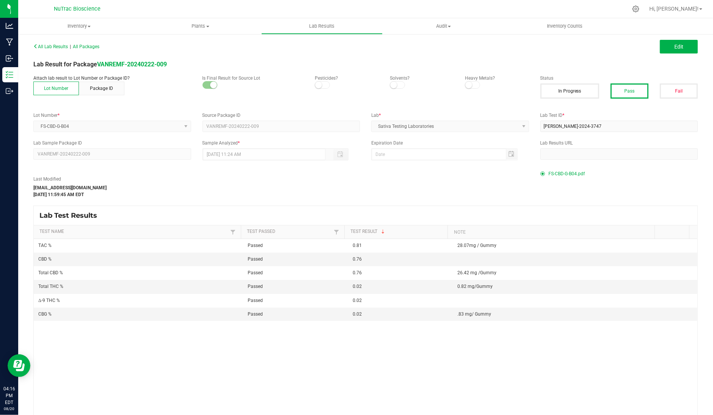
click at [565, 175] on span "FS-CBD-G-B04.pdf" at bounding box center [567, 173] width 36 height 11
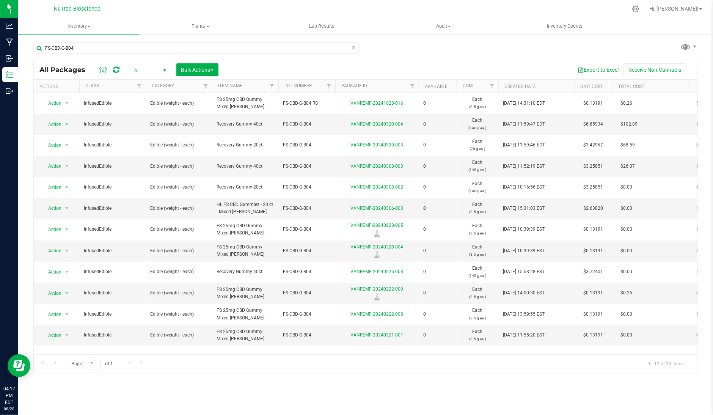
click at [354, 48] on icon at bounding box center [353, 46] width 5 height 9
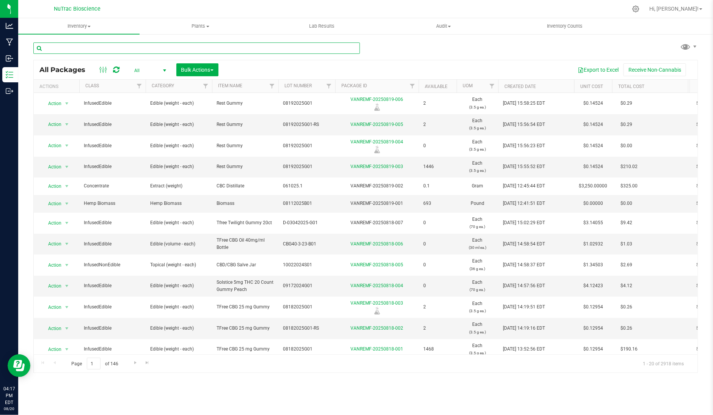
click at [337, 46] on input "text" at bounding box center [196, 47] width 326 height 11
paste input "PG52-CBG-G-B02"
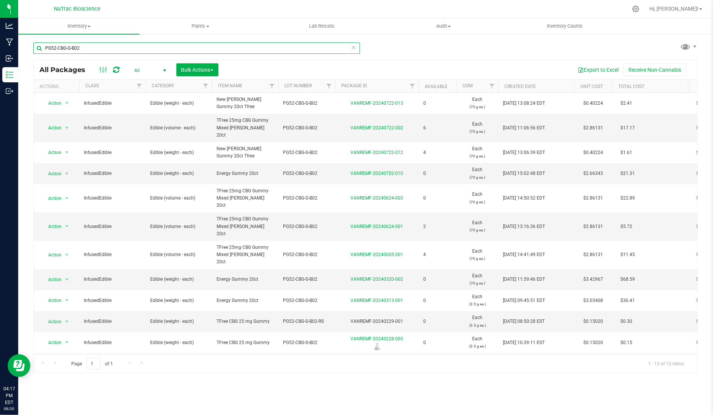
type input "PG52-CBG-G-B02"
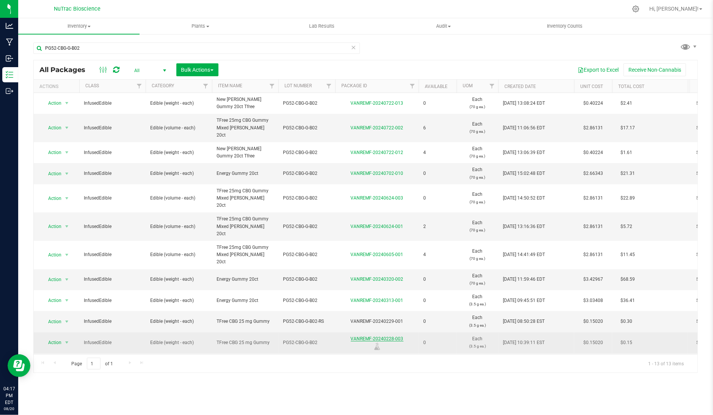
click at [390, 336] on link "VANREMF-20240228-003" at bounding box center [377, 338] width 53 height 5
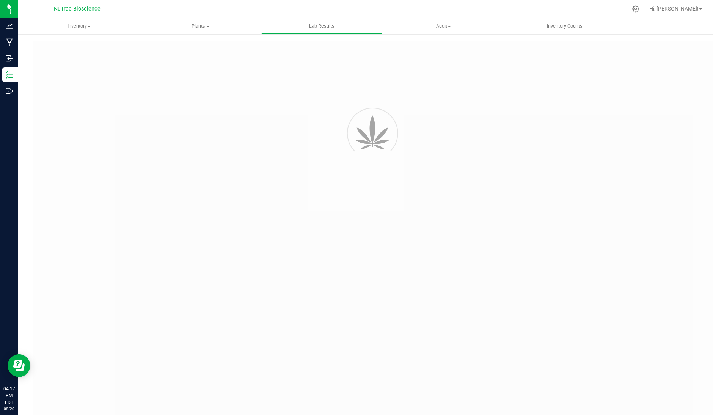
type input "VANREMF-20240228-002"
type input "SAM-2024-3753"
type input "VANREMF-20240228-002"
type input "03/05/2024 3:00 AM"
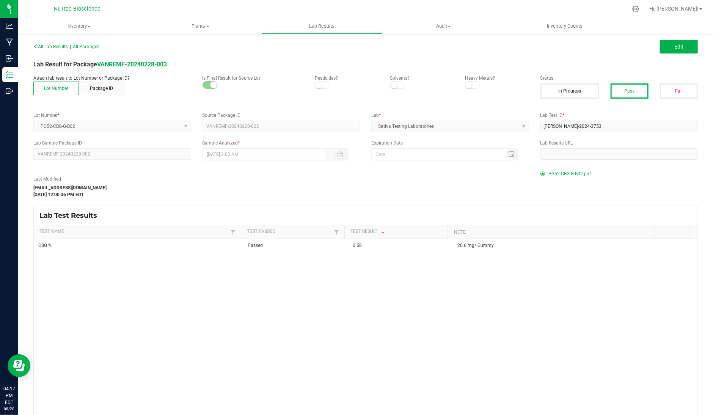
click at [563, 176] on span "PG52-CBG-G-B02.pdf" at bounding box center [570, 173] width 42 height 11
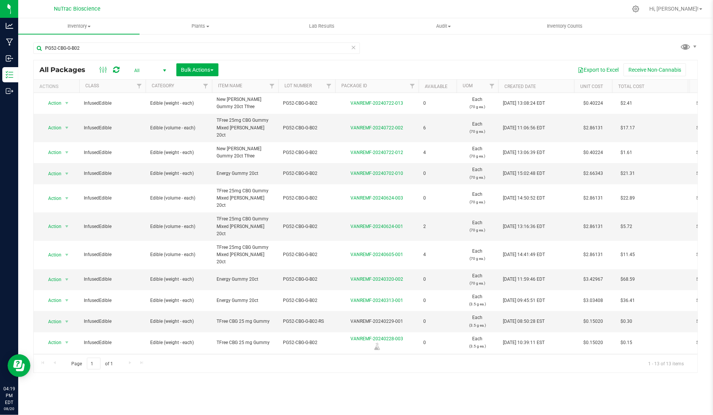
click at [354, 46] on icon at bounding box center [353, 46] width 5 height 9
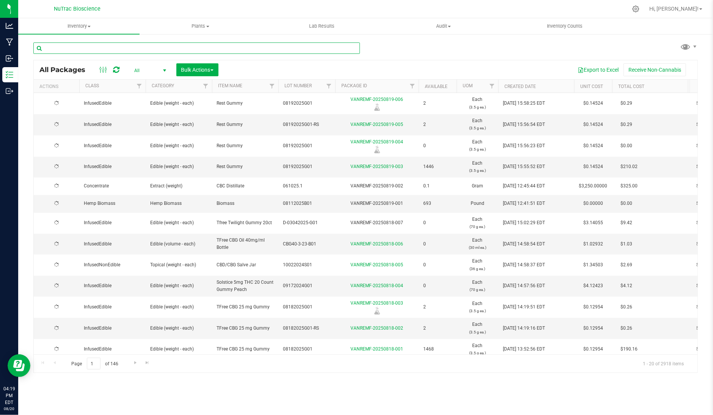
click at [335, 52] on input "text" at bounding box center [196, 47] width 326 height 11
paste input "PET-CBD-30-B01"
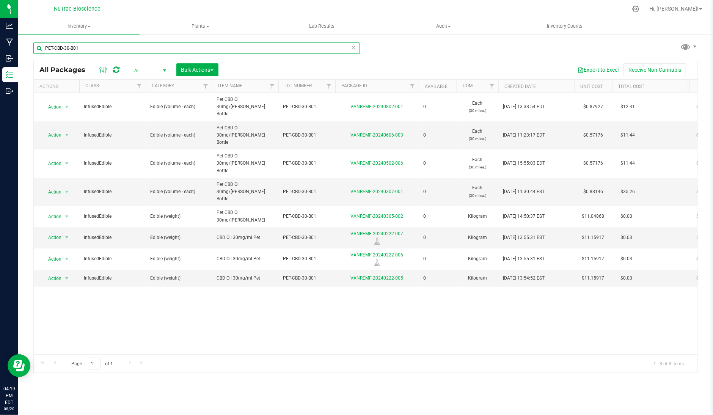
type input "PET-CBD-30-B01"
click at [104, 303] on div "Action Action Edit attributes Global inventory Locate package Print package lab…" at bounding box center [365, 223] width 663 height 261
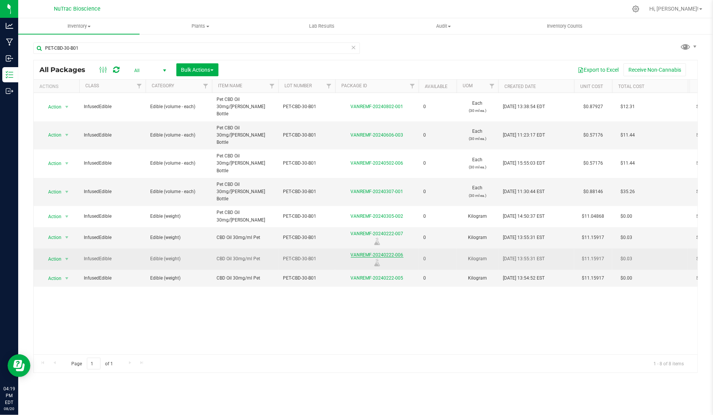
click at [396, 252] on link "VANREMF-20240222-006" at bounding box center [377, 254] width 53 height 5
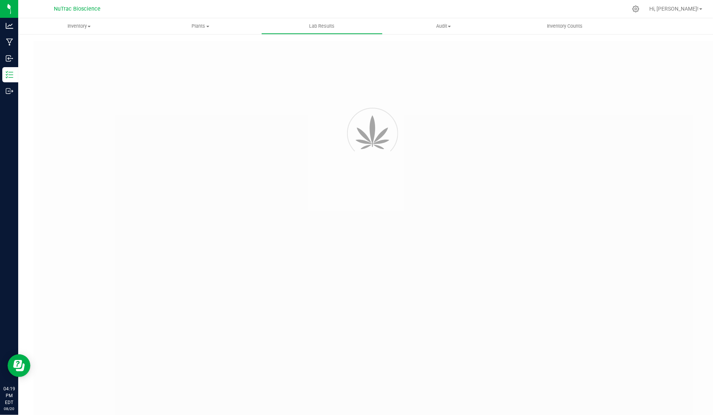
type input "VANREMF-20240222-007"
type input "SAM-2024-3744"
type input "VANREMF-20240222-007"
type input "03/01/2024 3:00 AM"
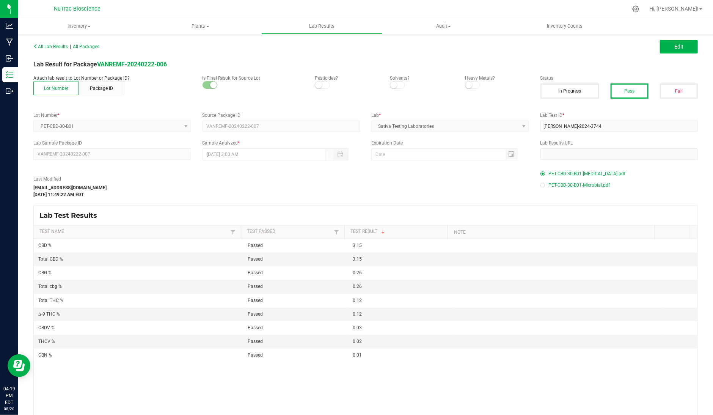
click at [574, 183] on span "PET-CBD-30-B01-Microbial.pdf" at bounding box center [579, 184] width 61 height 11
click at [564, 174] on span "PET-CBD-30-B01-Cannabinoids.pdf" at bounding box center [587, 173] width 77 height 11
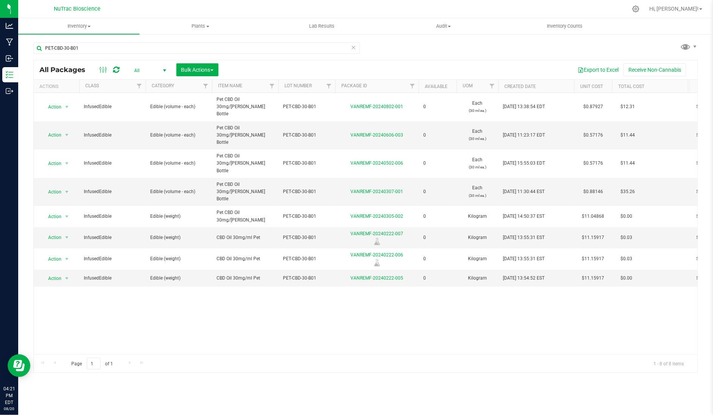
click at [353, 44] on icon at bounding box center [353, 46] width 5 height 9
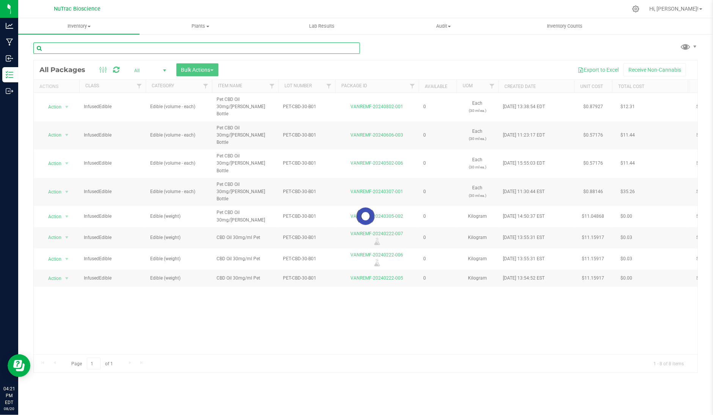
click at [339, 46] on input "text" at bounding box center [196, 47] width 326 height 11
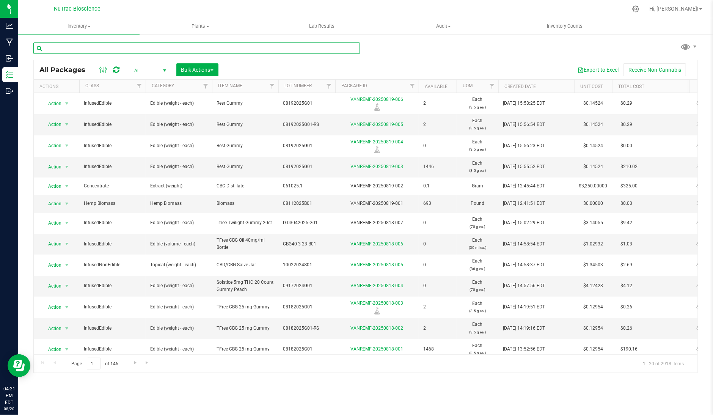
paste input "CBD-WC-02-22-B02"
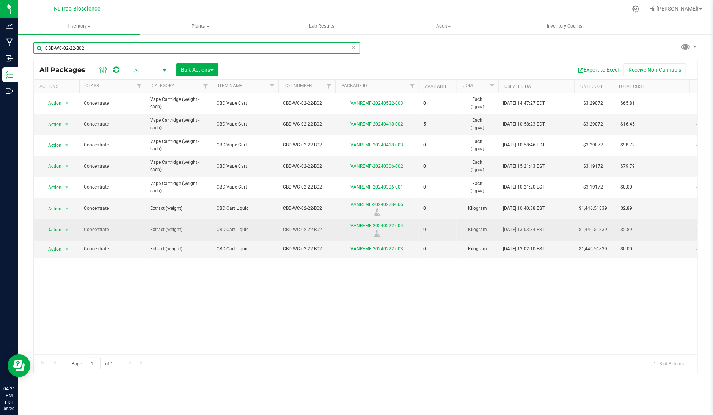
type input "CBD-WC-02-22-B02"
click at [394, 224] on link "VANREMF-20240222-004" at bounding box center [377, 225] width 53 height 5
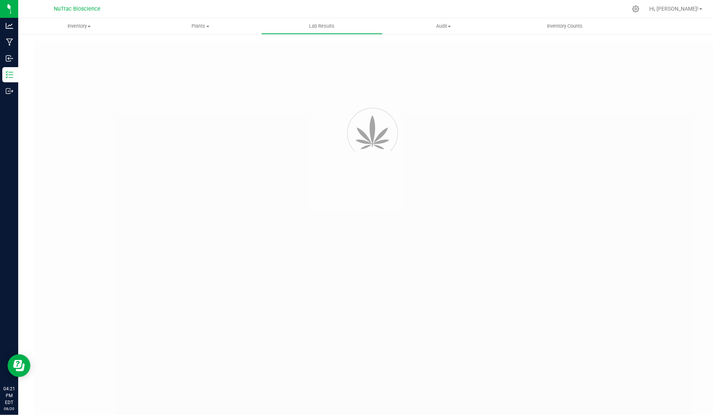
type input "VANREMF-20240228-006"
type input "SAM-2024-3746"
type input "VANREMF-20240228-006"
type input "02/27/2024 3:00 AM"
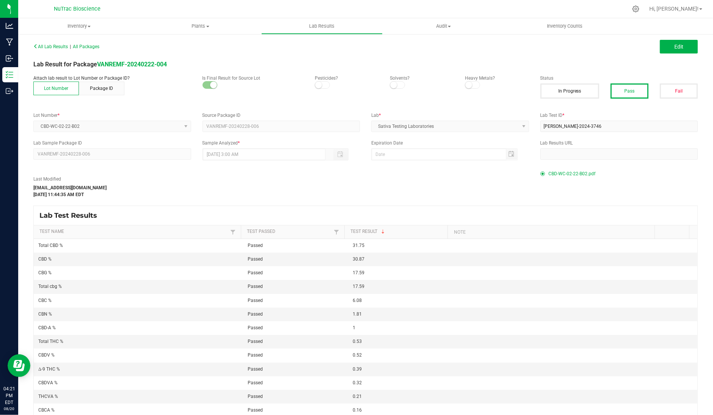
click at [552, 173] on span "CBD-WC-02-22-B02.pdf" at bounding box center [572, 173] width 47 height 11
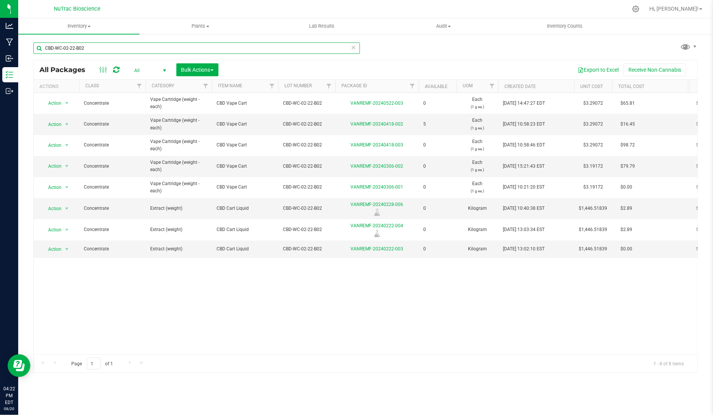
click at [356, 49] on input "CBD-WC-02-22-B02" at bounding box center [196, 47] width 326 height 11
click at [354, 43] on icon at bounding box center [353, 46] width 5 height 9
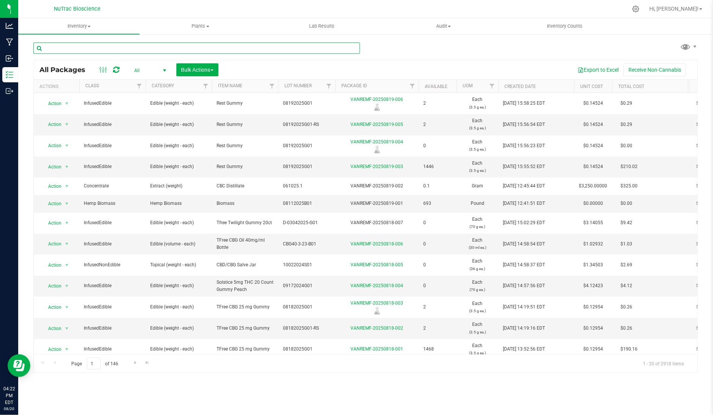
click at [340, 45] on input "text" at bounding box center [196, 47] width 326 height 11
paste input "PET-CBD-30-B01"
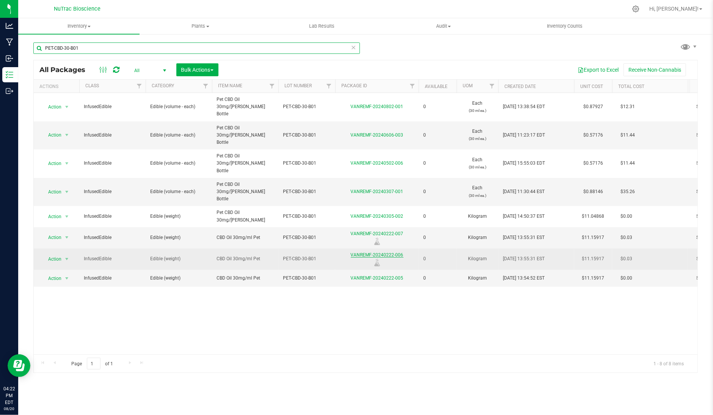
type input "PET-CBD-30-B01"
click at [394, 252] on link "VANREMF-20240222-006" at bounding box center [377, 254] width 53 height 5
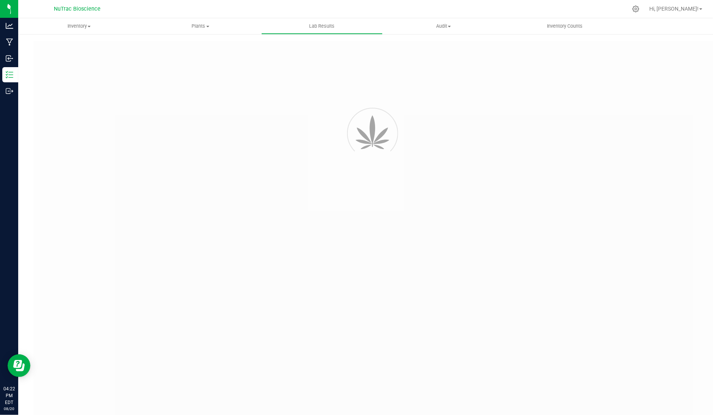
type input "VANREMF-20240222-007"
type input "SAM-2024-3744"
type input "VANREMF-20240222-007"
type input "03/01/2024 3:00 AM"
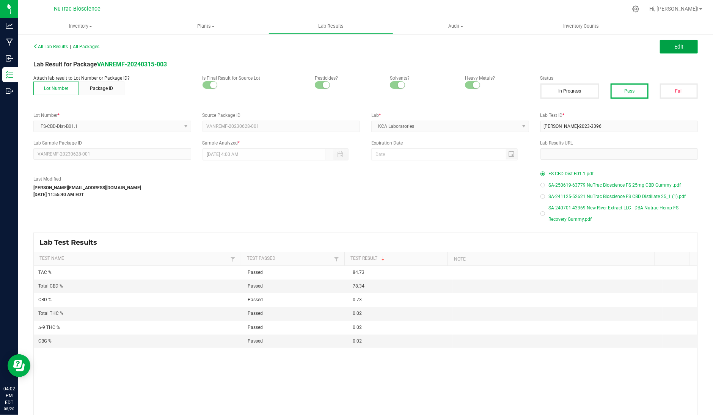
click at [674, 46] on span "Edit" at bounding box center [678, 47] width 9 height 6
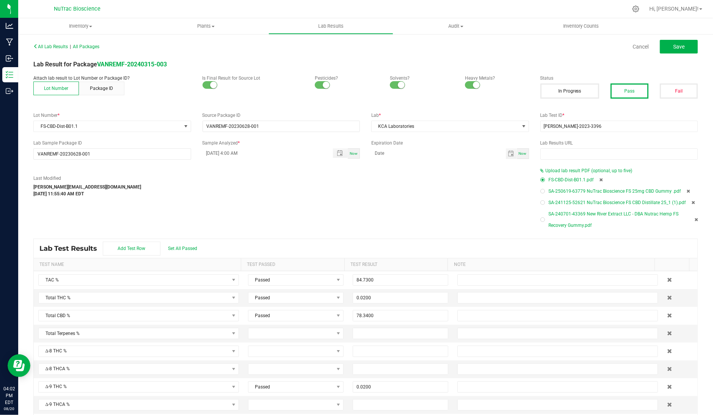
click at [686, 191] on icon at bounding box center [687, 191] width 3 height 5
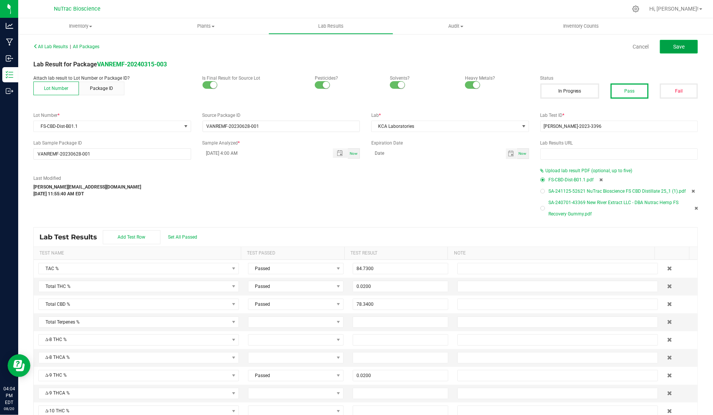
click at [664, 50] on button "Save" at bounding box center [679, 47] width 38 height 14
type input "0.0200"
type input "0.7300"
type input "0.0200"
